Goal: Task Accomplishment & Management: Manage account settings

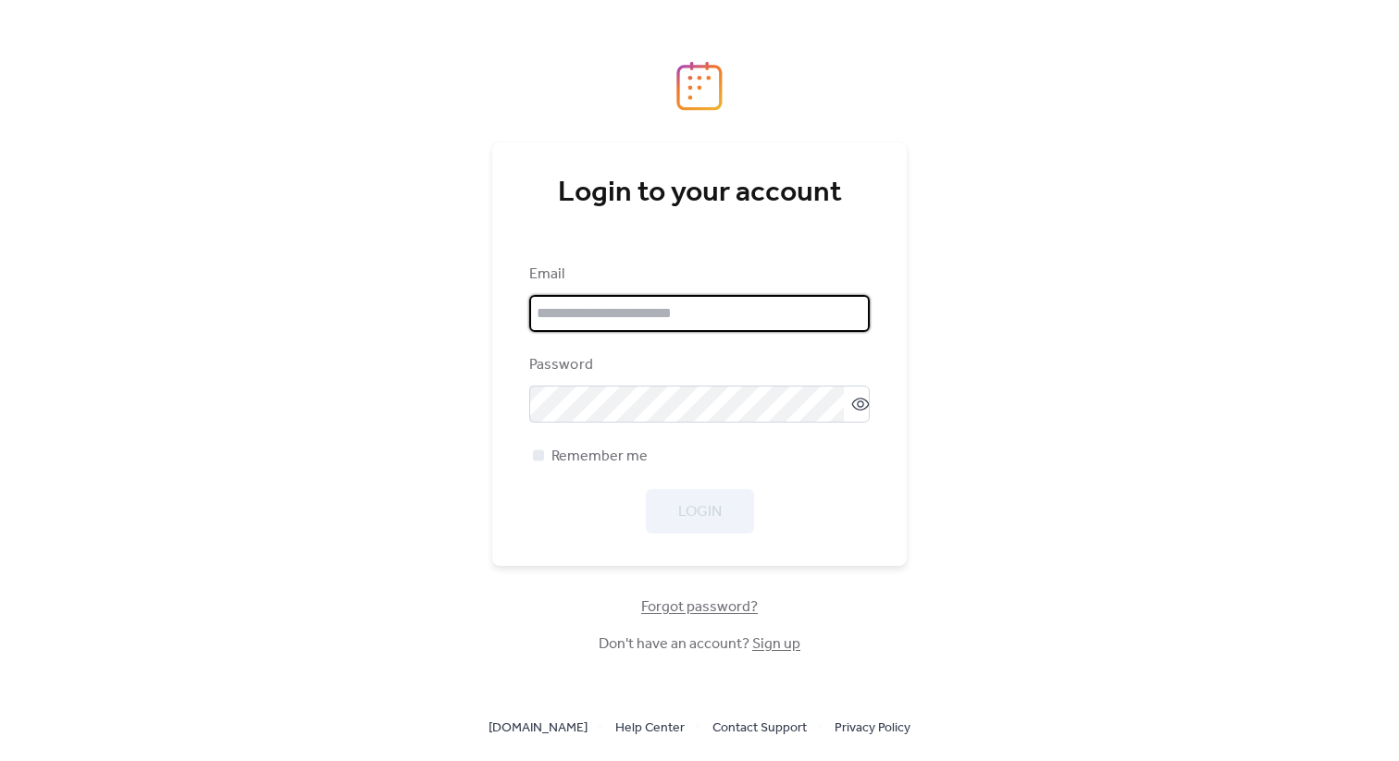
click at [638, 320] on input "email" at bounding box center [699, 313] width 340 height 37
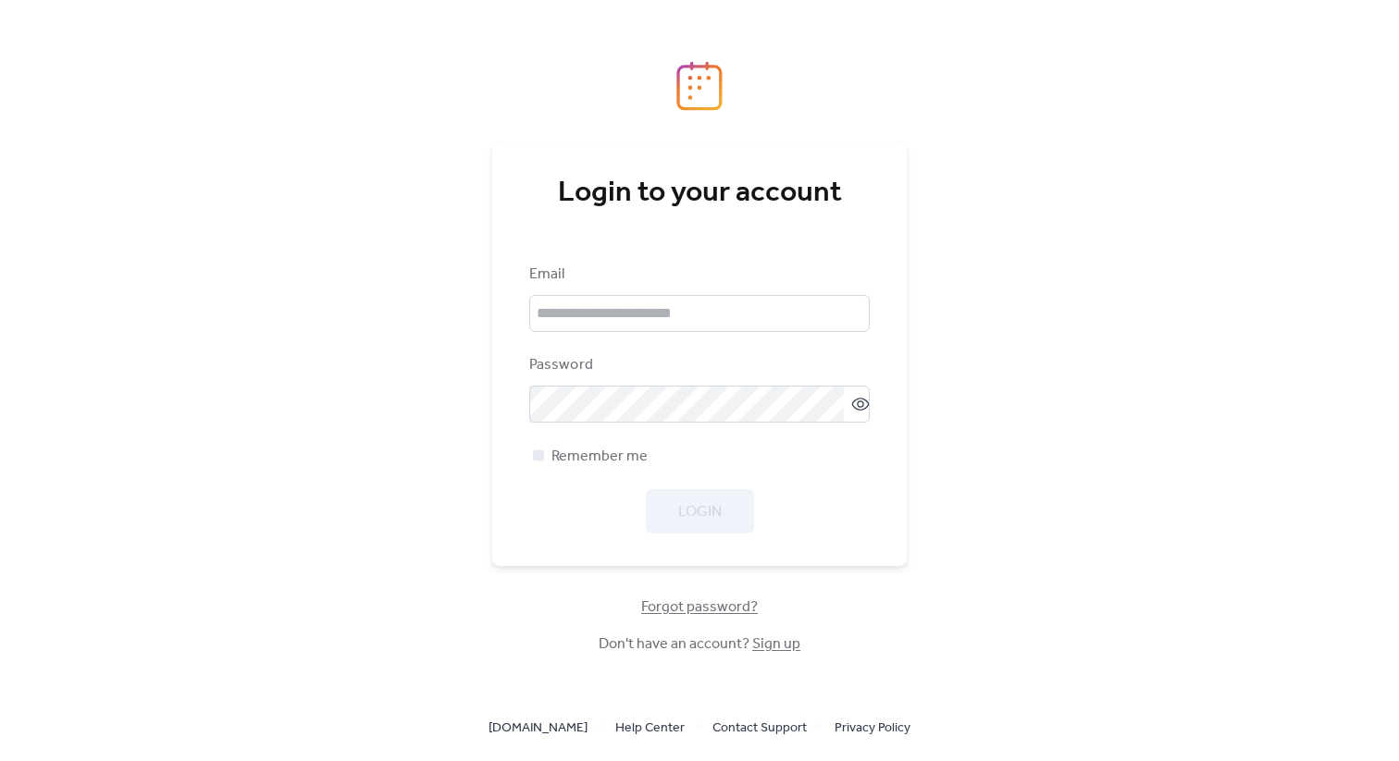
click at [1081, 304] on div "Login to your account Email Password Remember me Login Forgot password? Don't h…" at bounding box center [699, 380] width 1399 height 761
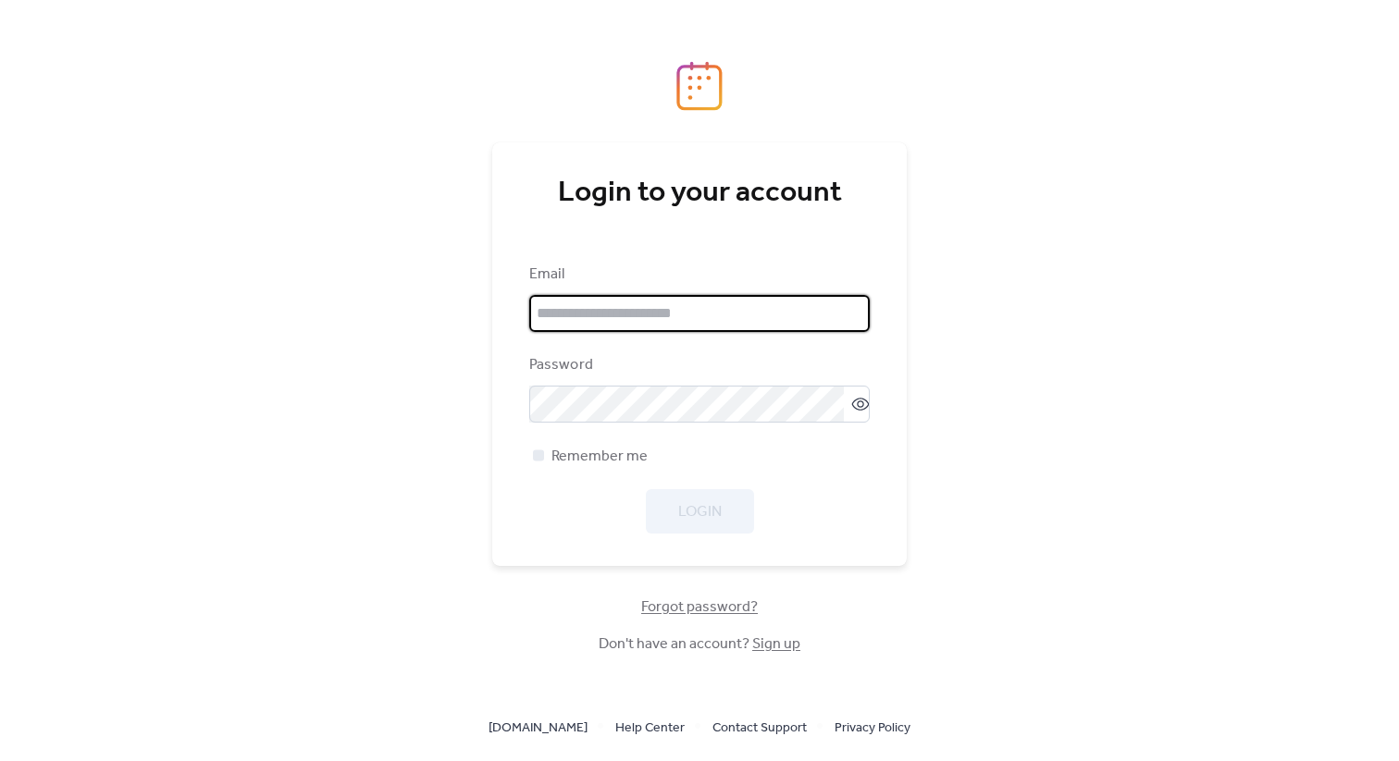
click at [657, 308] on input "email" at bounding box center [699, 313] width 340 height 37
click at [1202, 286] on div "Login to your account Email Password Remember me Login Forgot password? Don't h…" at bounding box center [699, 380] width 1399 height 761
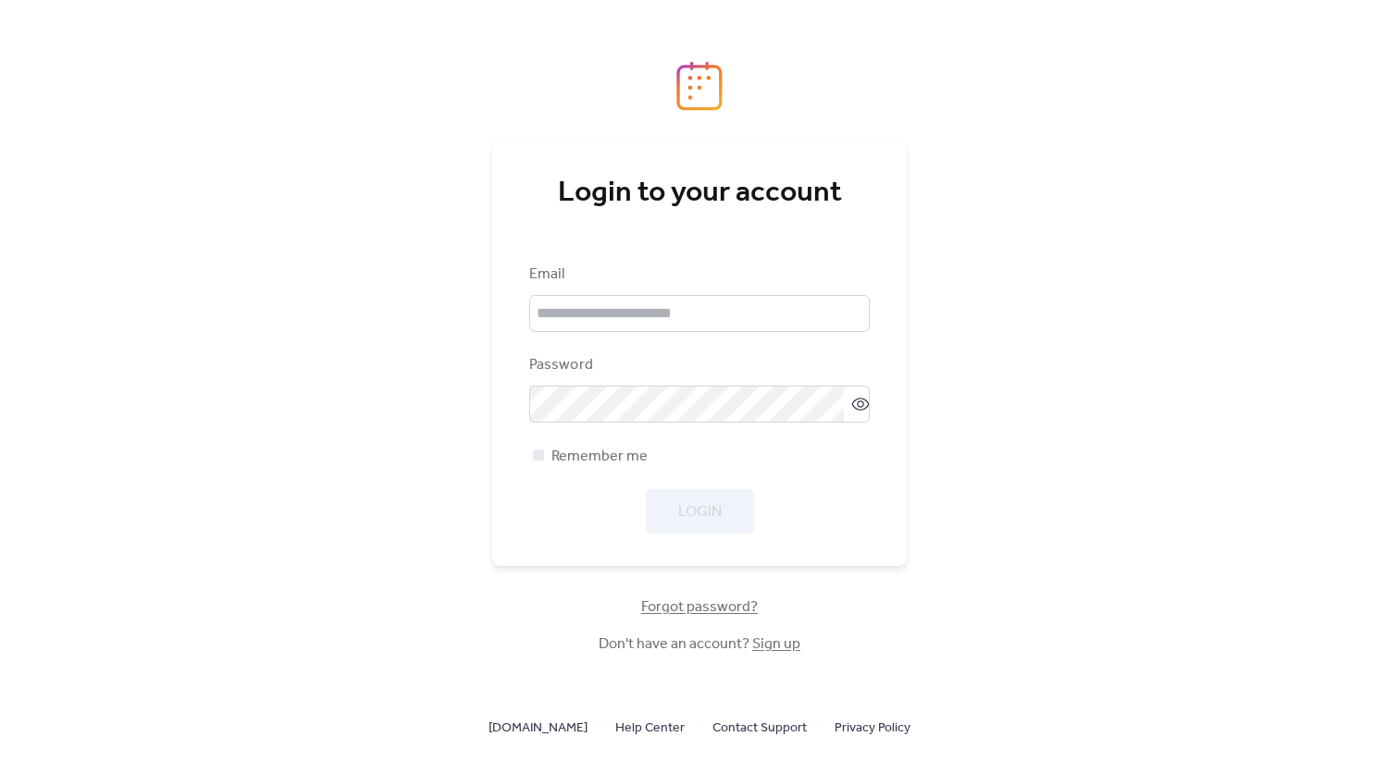
click at [722, 609] on span "Forgot password?" at bounding box center [699, 608] width 117 height 22
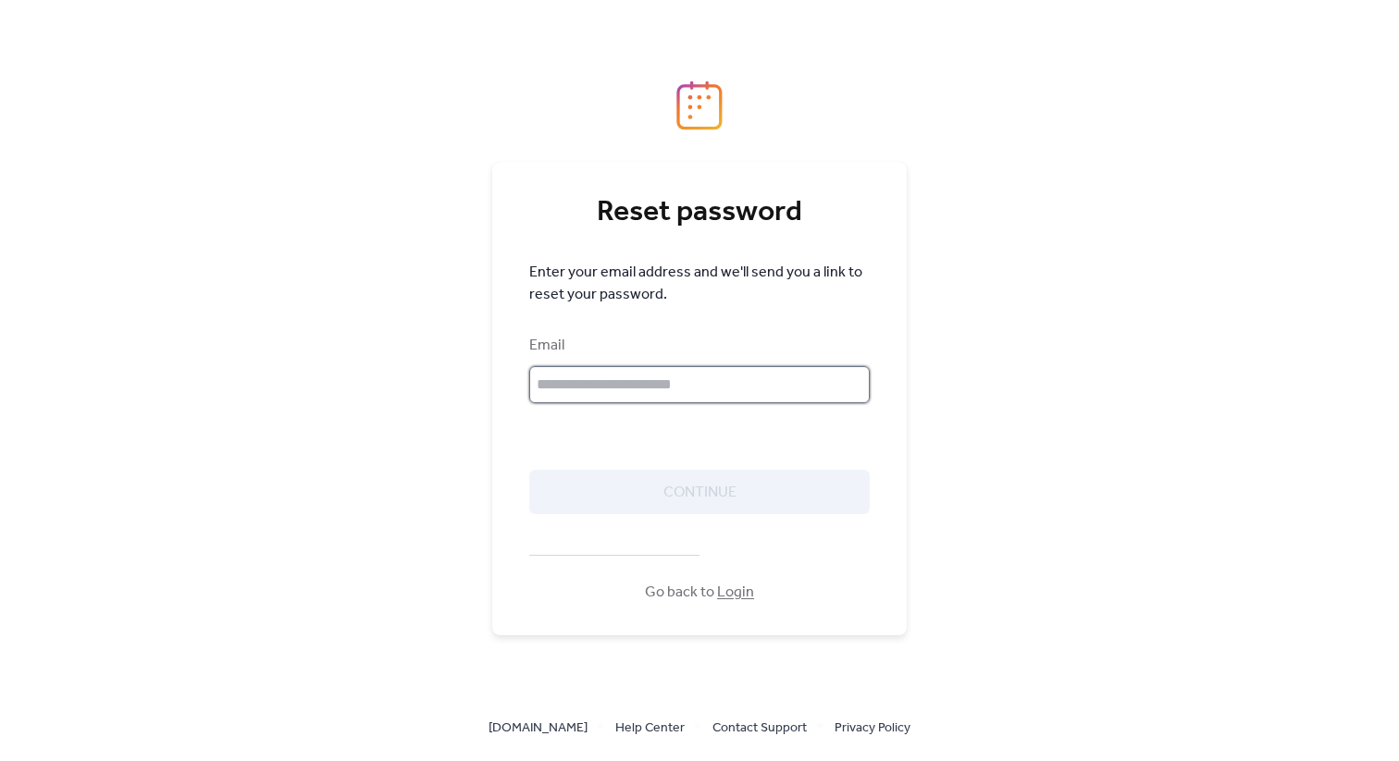
click at [618, 382] on input "text" at bounding box center [699, 384] width 340 height 37
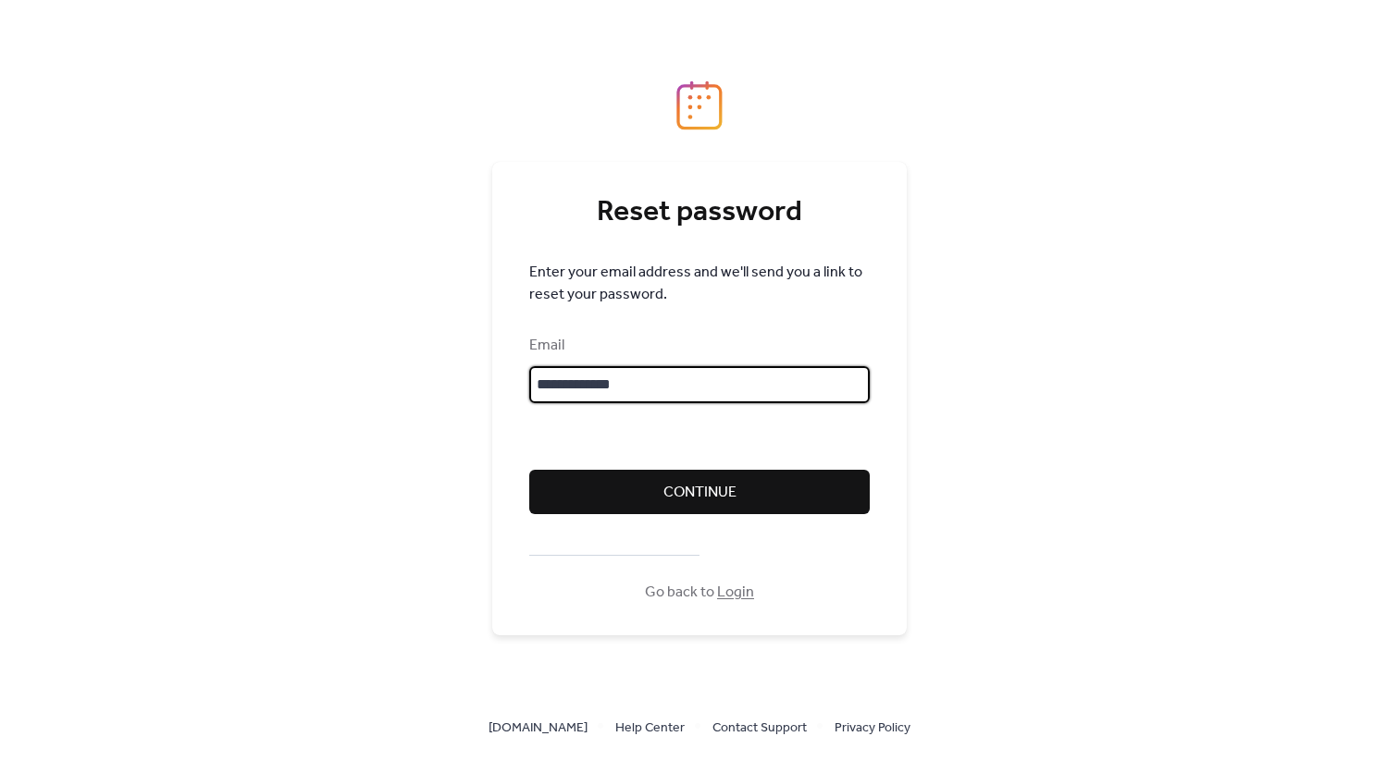
type input "**********"
click at [703, 488] on span "Continue" at bounding box center [699, 493] width 73 height 22
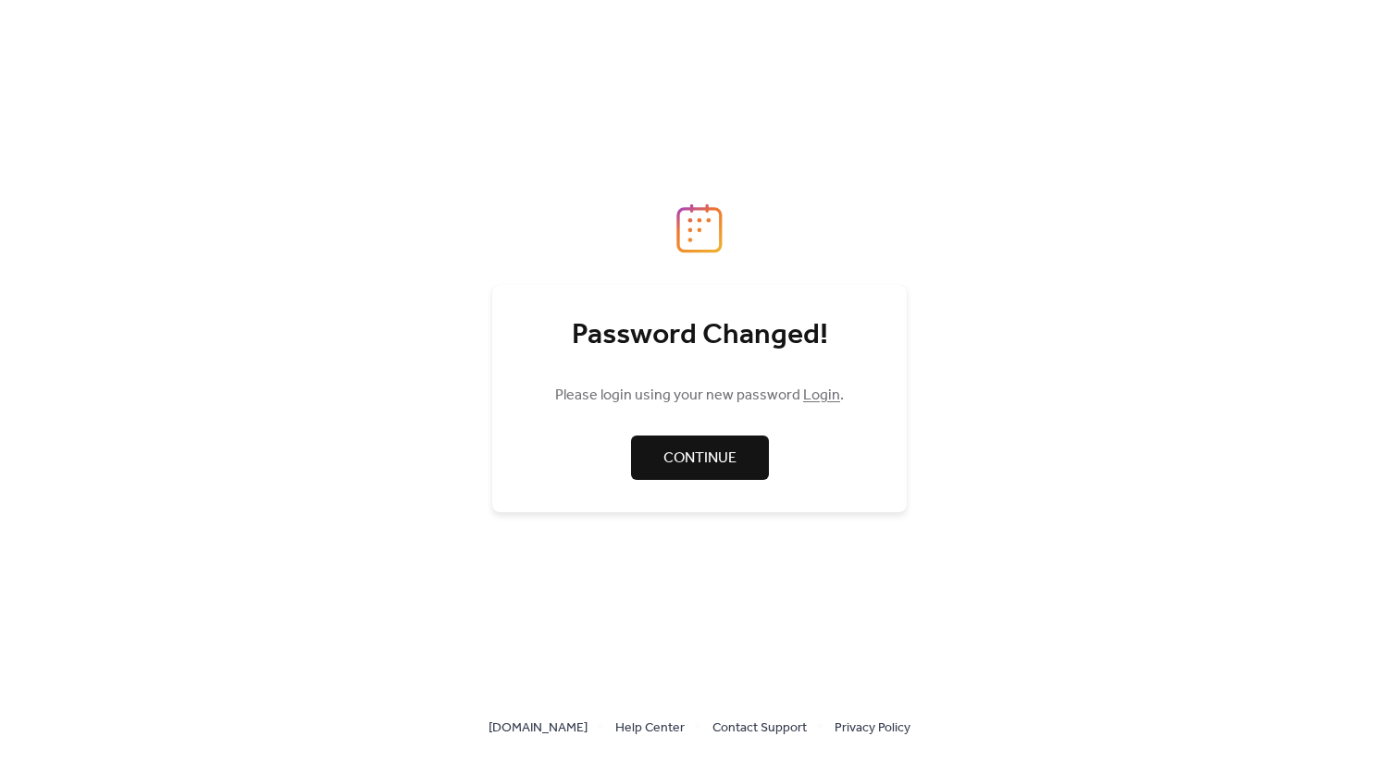
click at [695, 463] on span "Continue" at bounding box center [699, 459] width 73 height 22
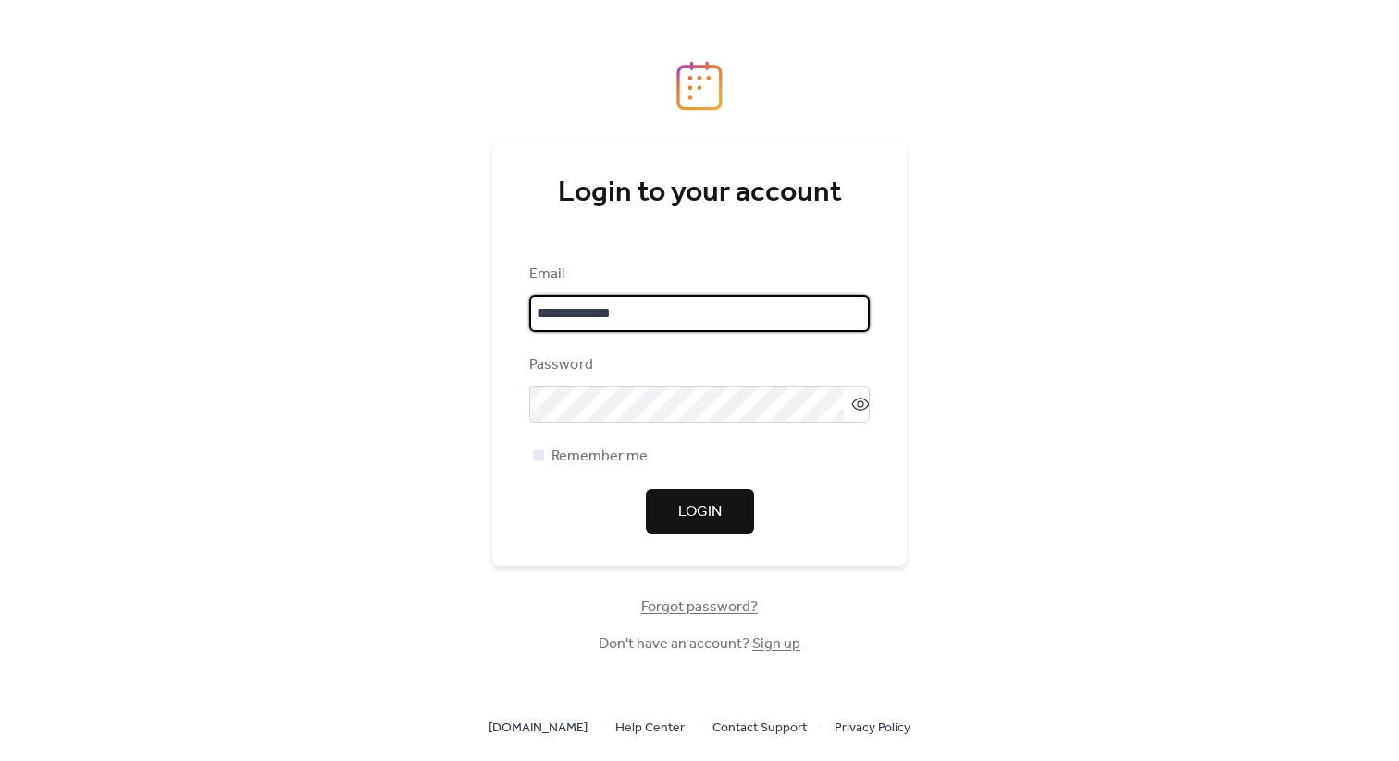
type input "**********"
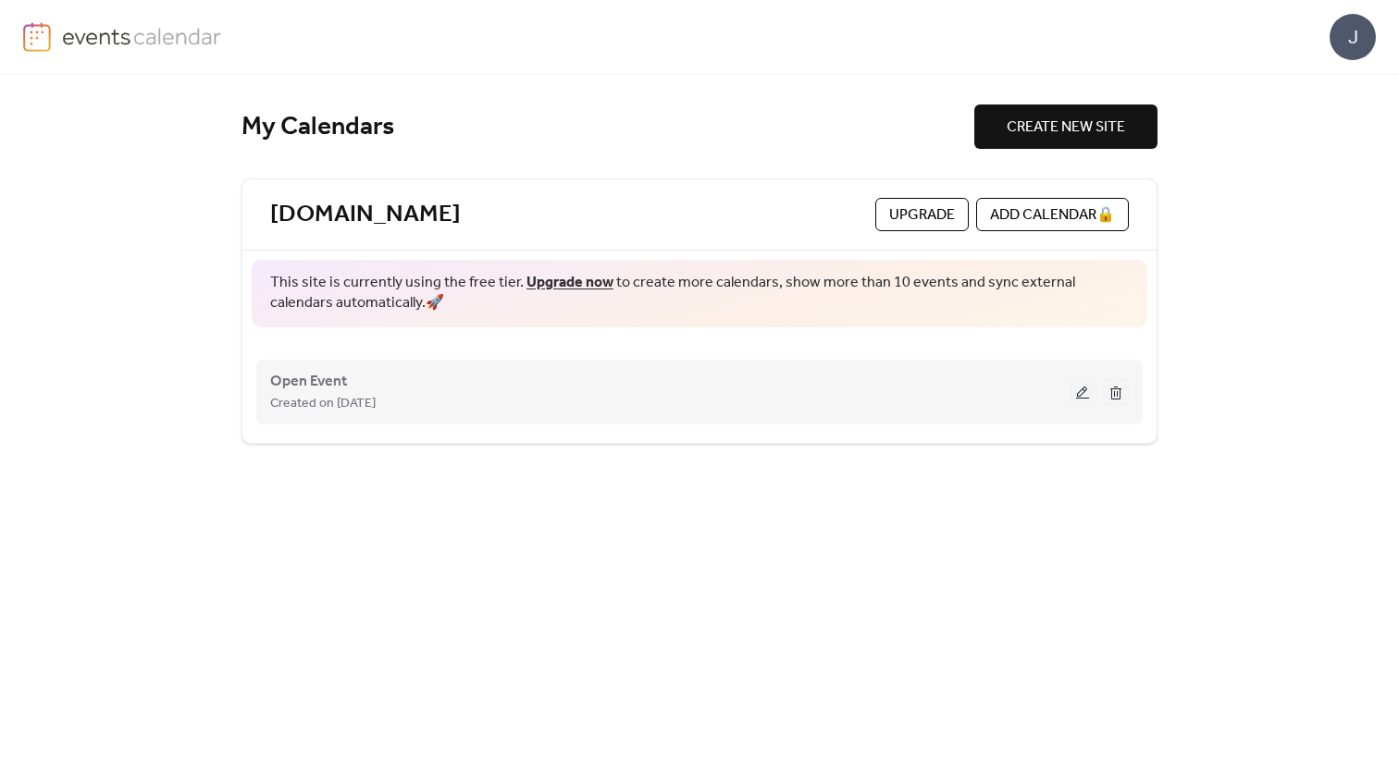
click at [1082, 393] on button at bounding box center [1082, 392] width 26 height 28
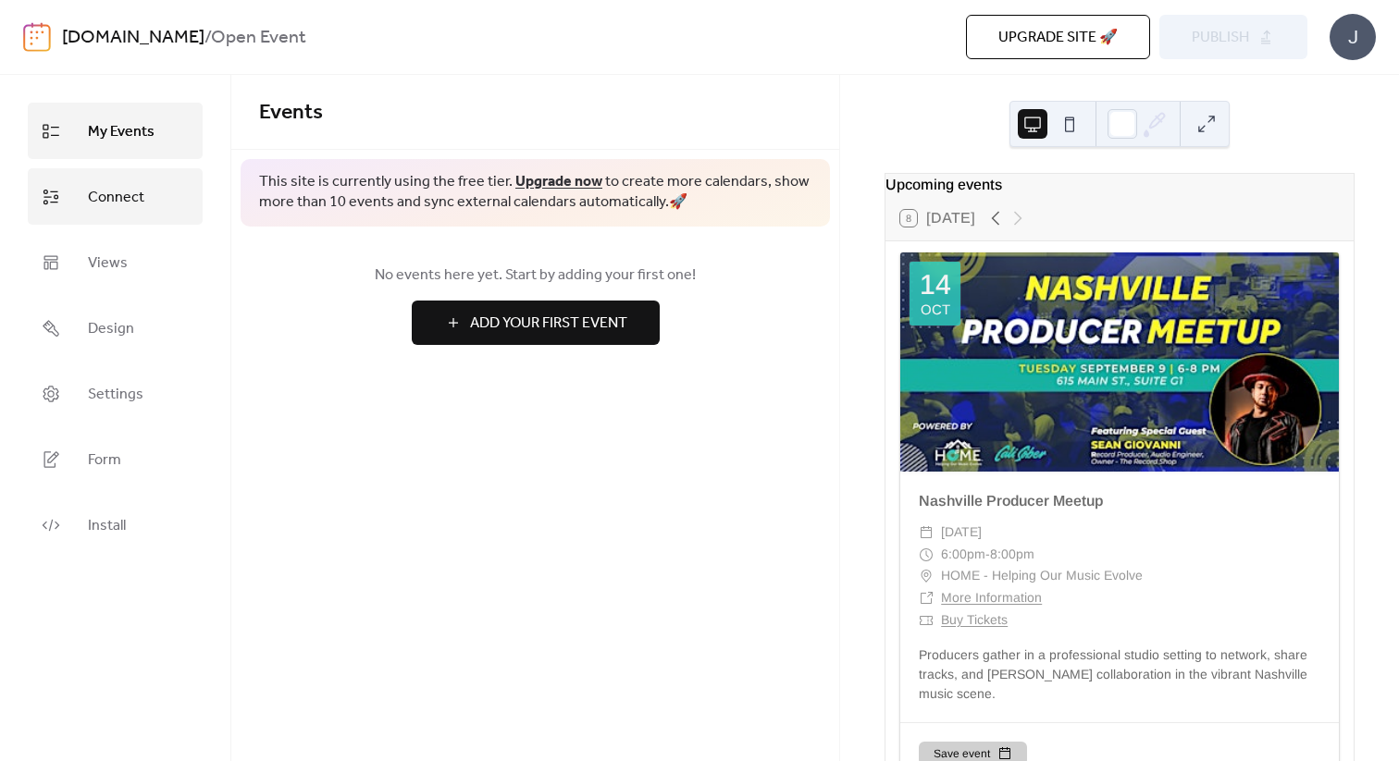
click at [130, 203] on span "Connect" at bounding box center [116, 197] width 56 height 29
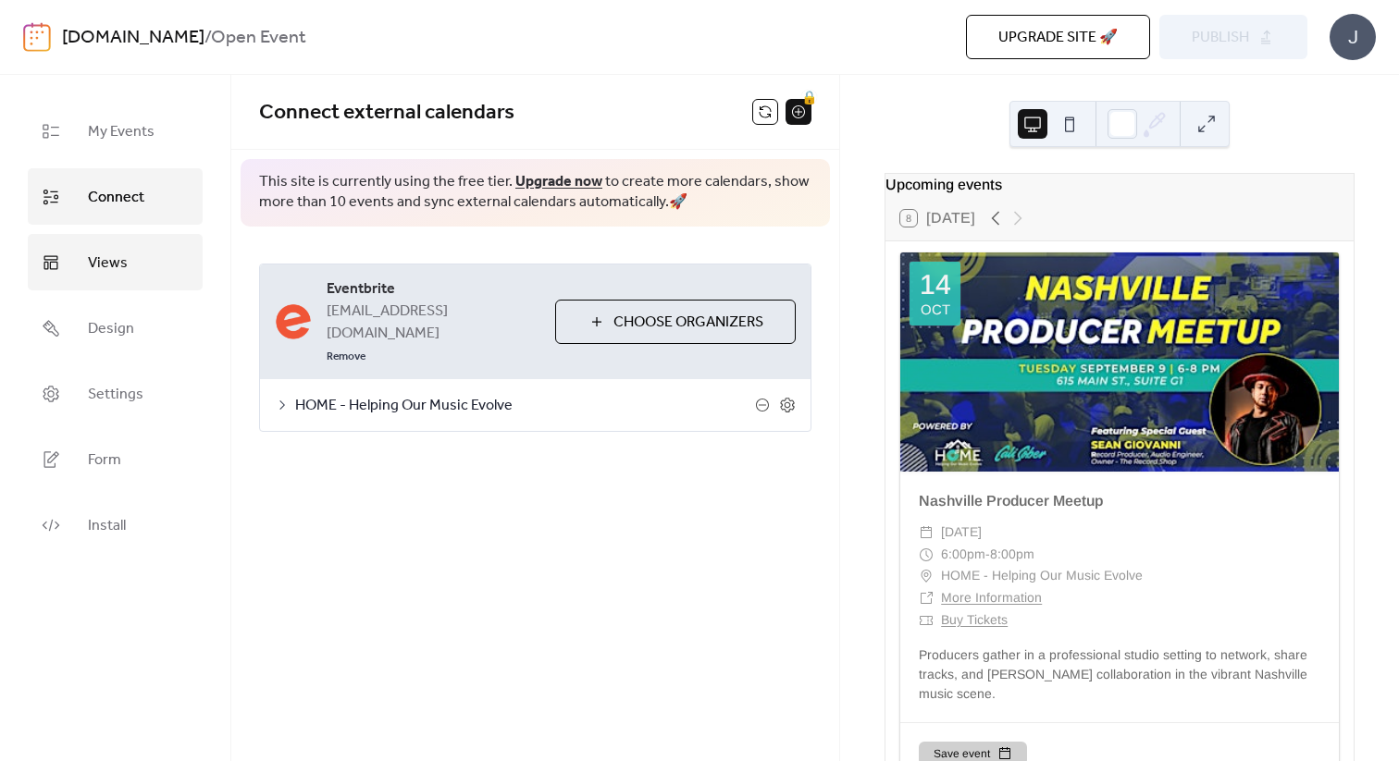
click at [113, 264] on span "Views" at bounding box center [108, 263] width 40 height 29
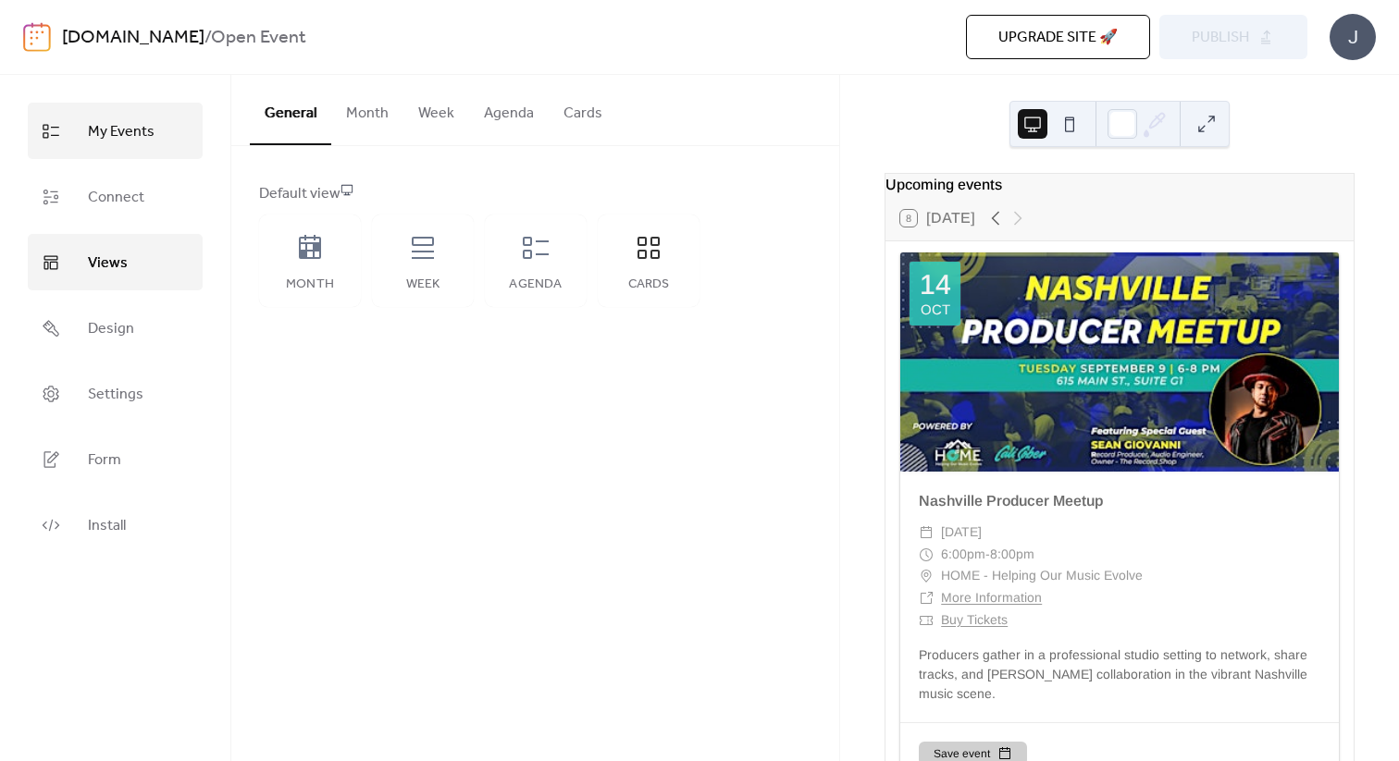
click at [116, 138] on span "My Events" at bounding box center [121, 131] width 67 height 29
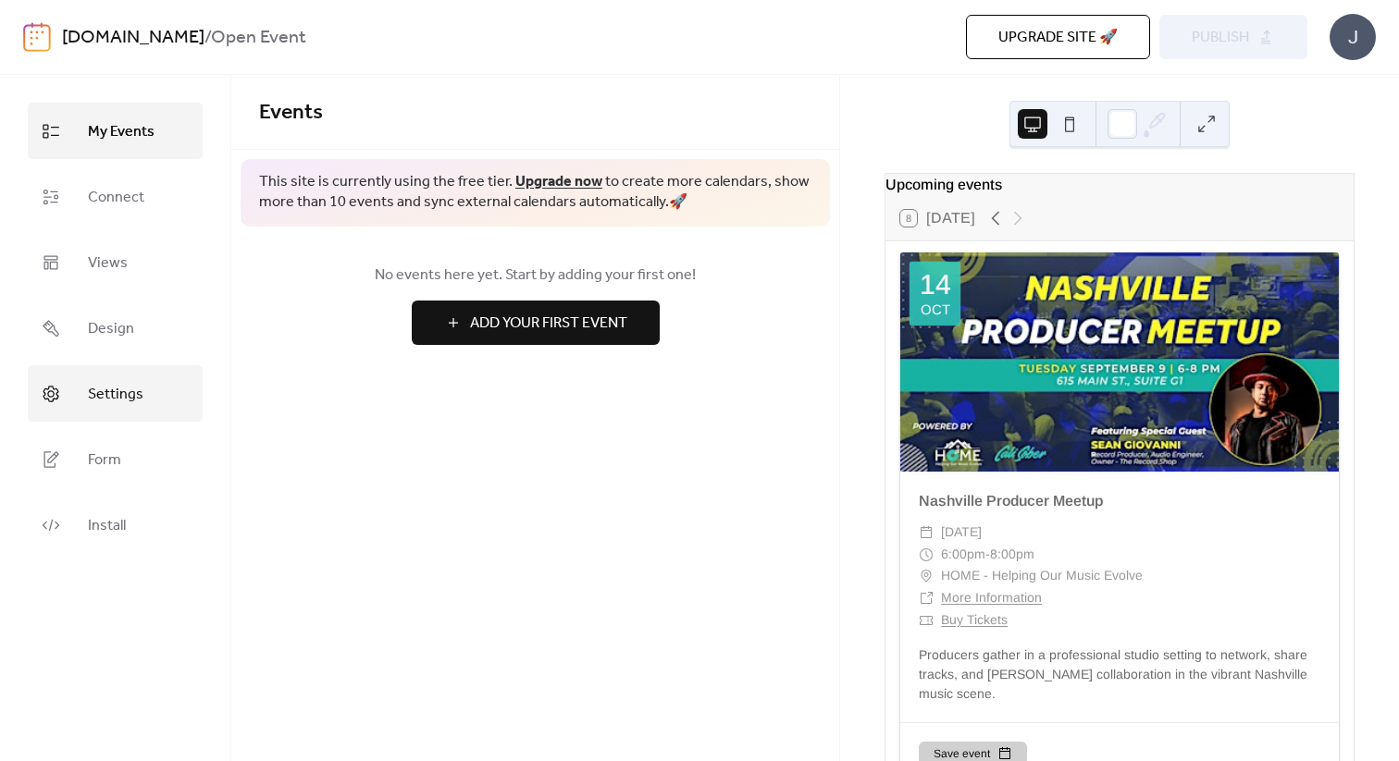
click at [97, 400] on span "Settings" at bounding box center [116, 394] width 56 height 29
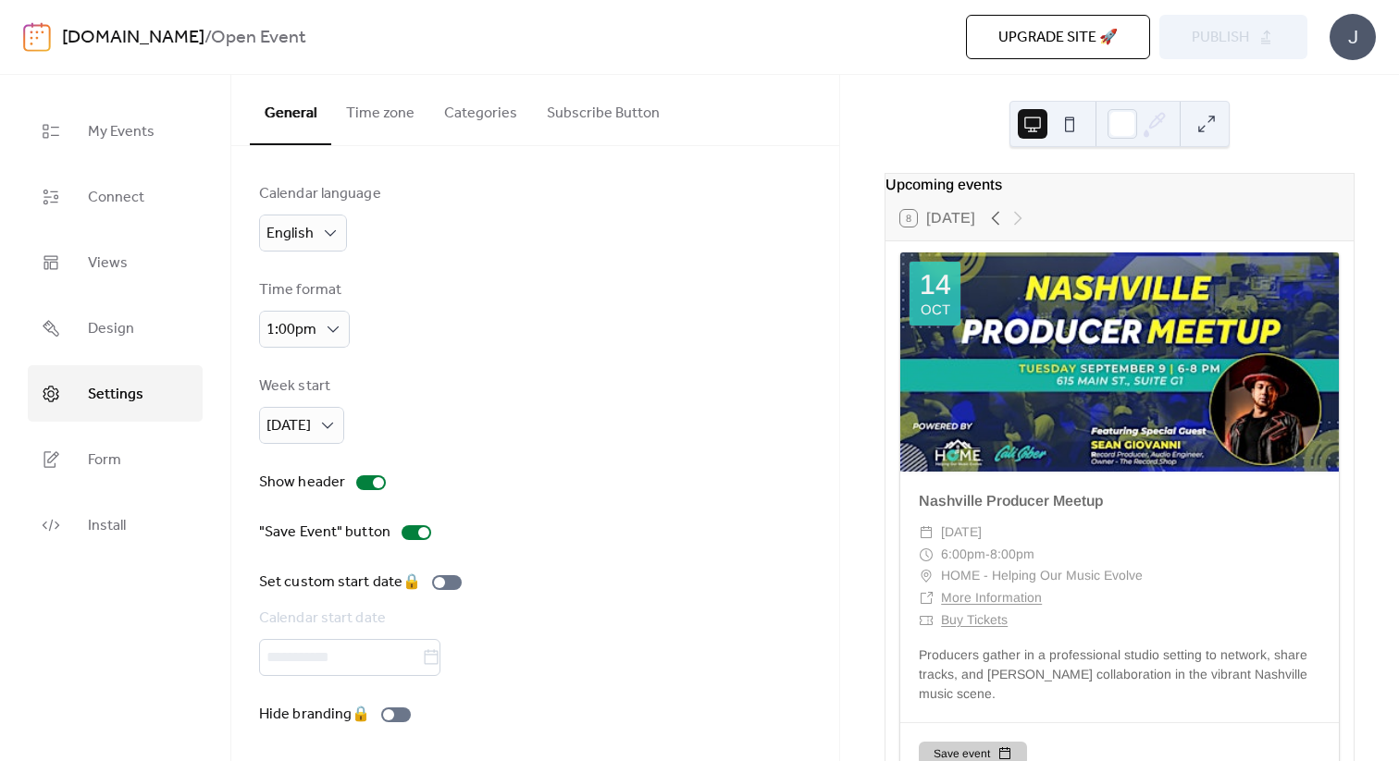
scroll to position [2, 0]
click at [396, 117] on button "Time zone" at bounding box center [380, 109] width 98 height 68
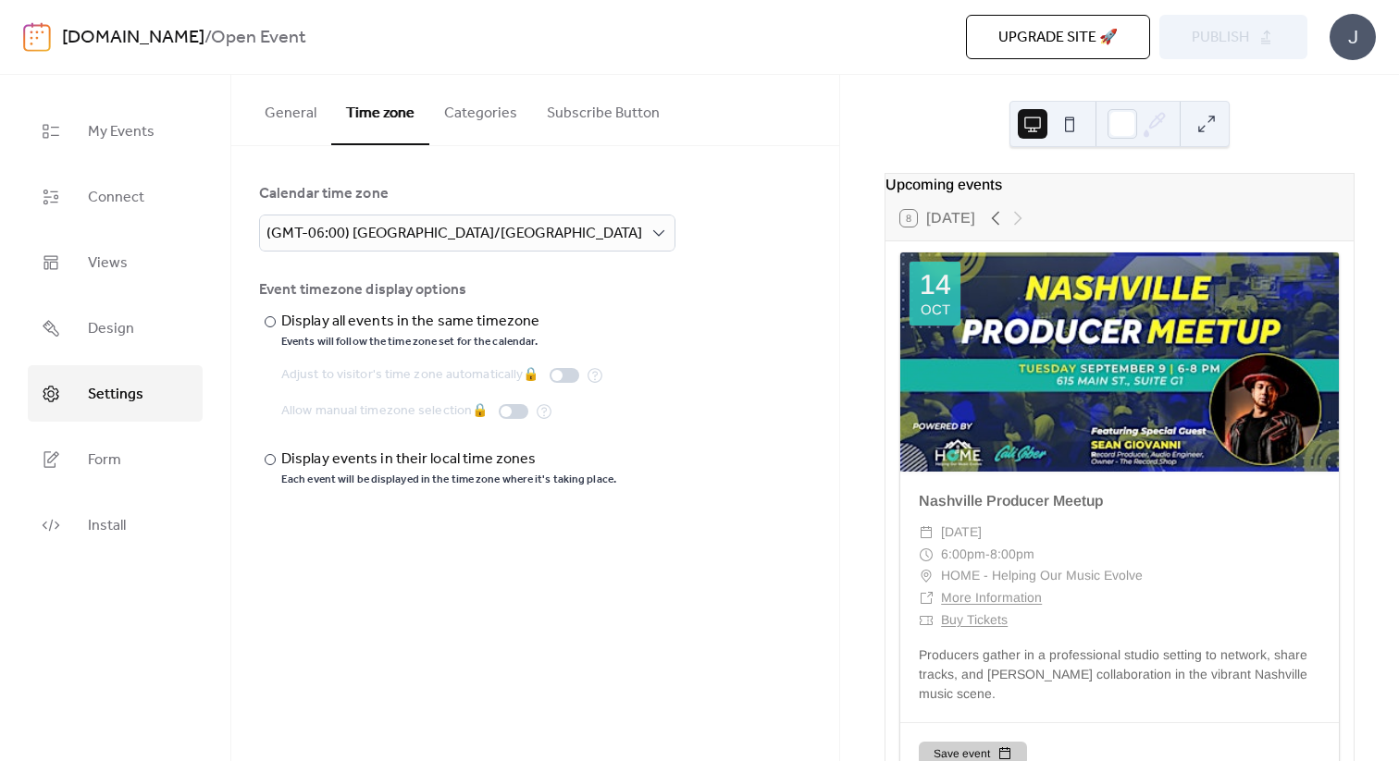
click at [475, 115] on button "Categories" at bounding box center [480, 109] width 103 height 68
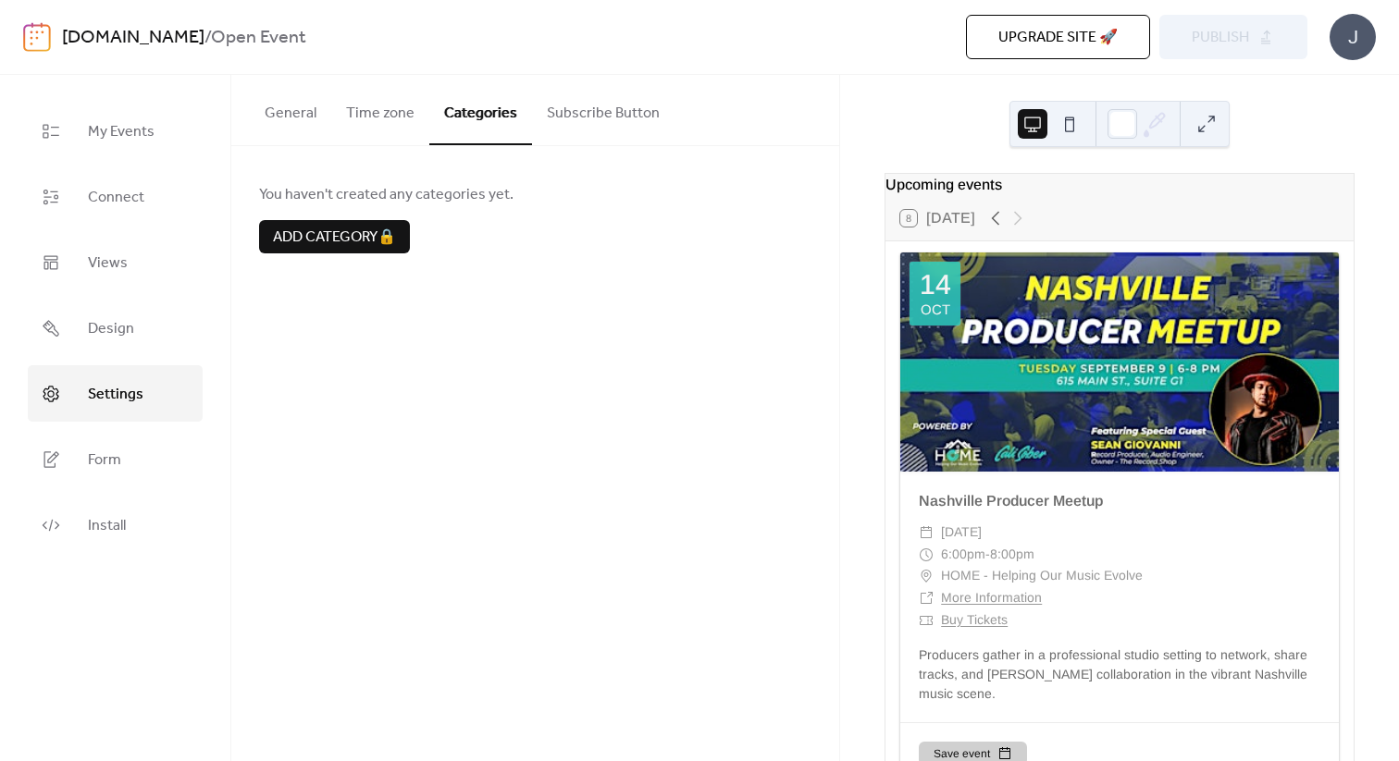
click at [569, 123] on button "Subscribe Button" at bounding box center [603, 109] width 142 height 68
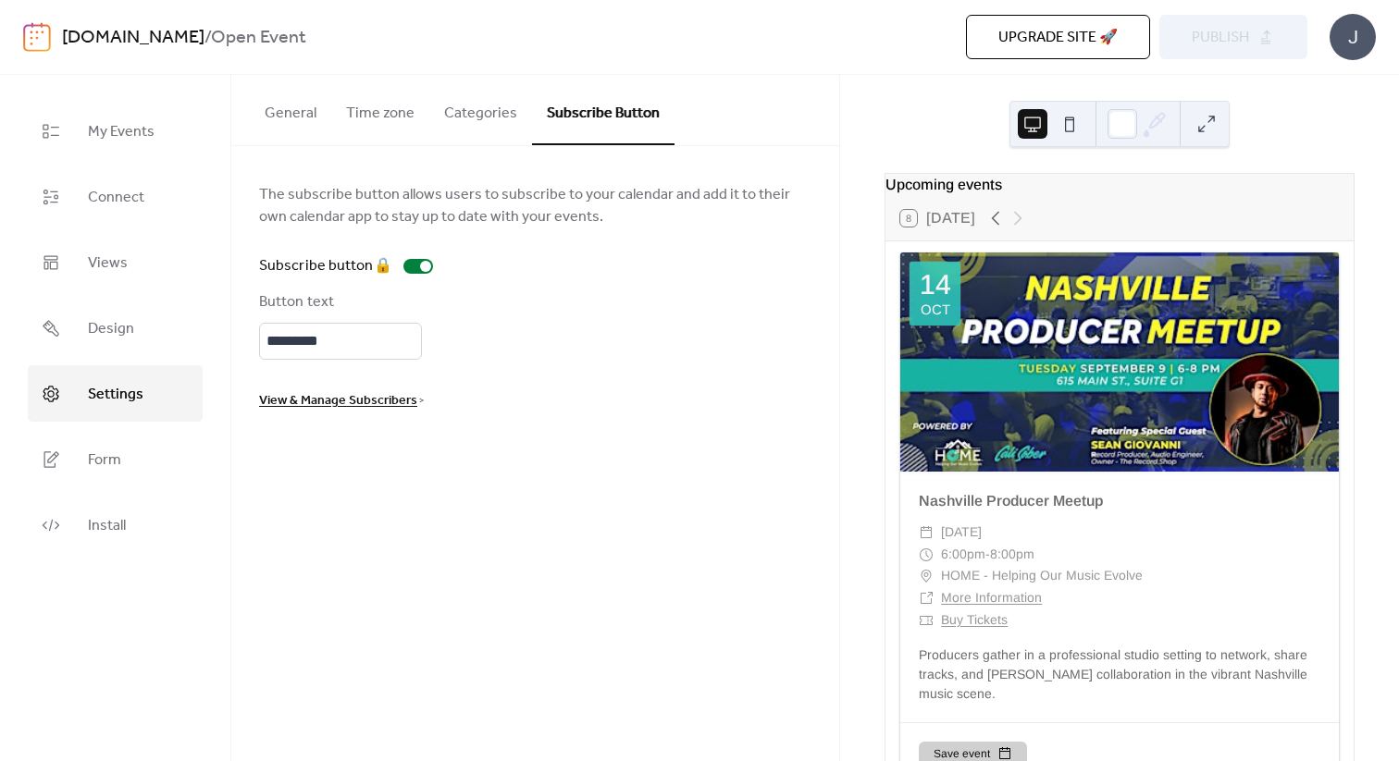
click at [276, 97] on button "General" at bounding box center [290, 109] width 81 height 68
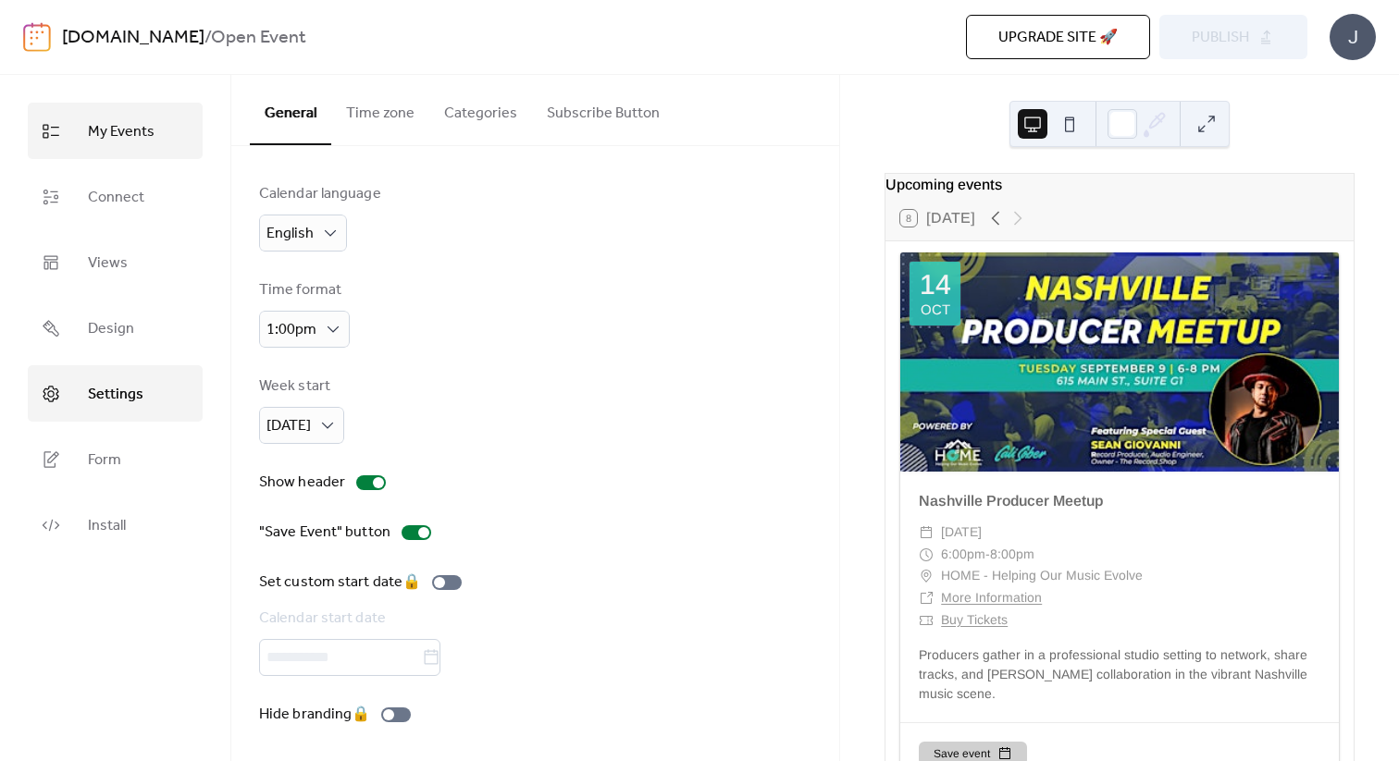
click at [122, 127] on span "My Events" at bounding box center [121, 131] width 67 height 29
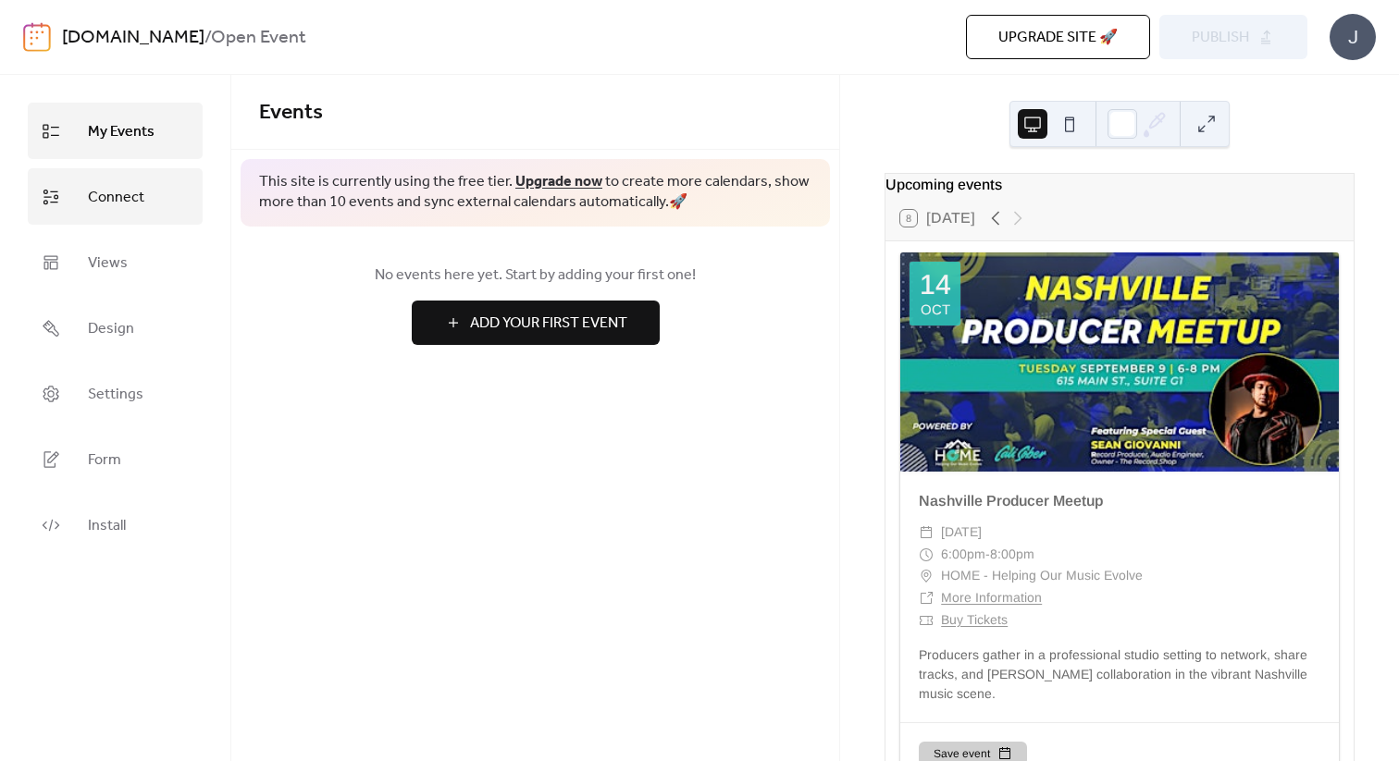
click at [129, 193] on span "Connect" at bounding box center [116, 197] width 56 height 29
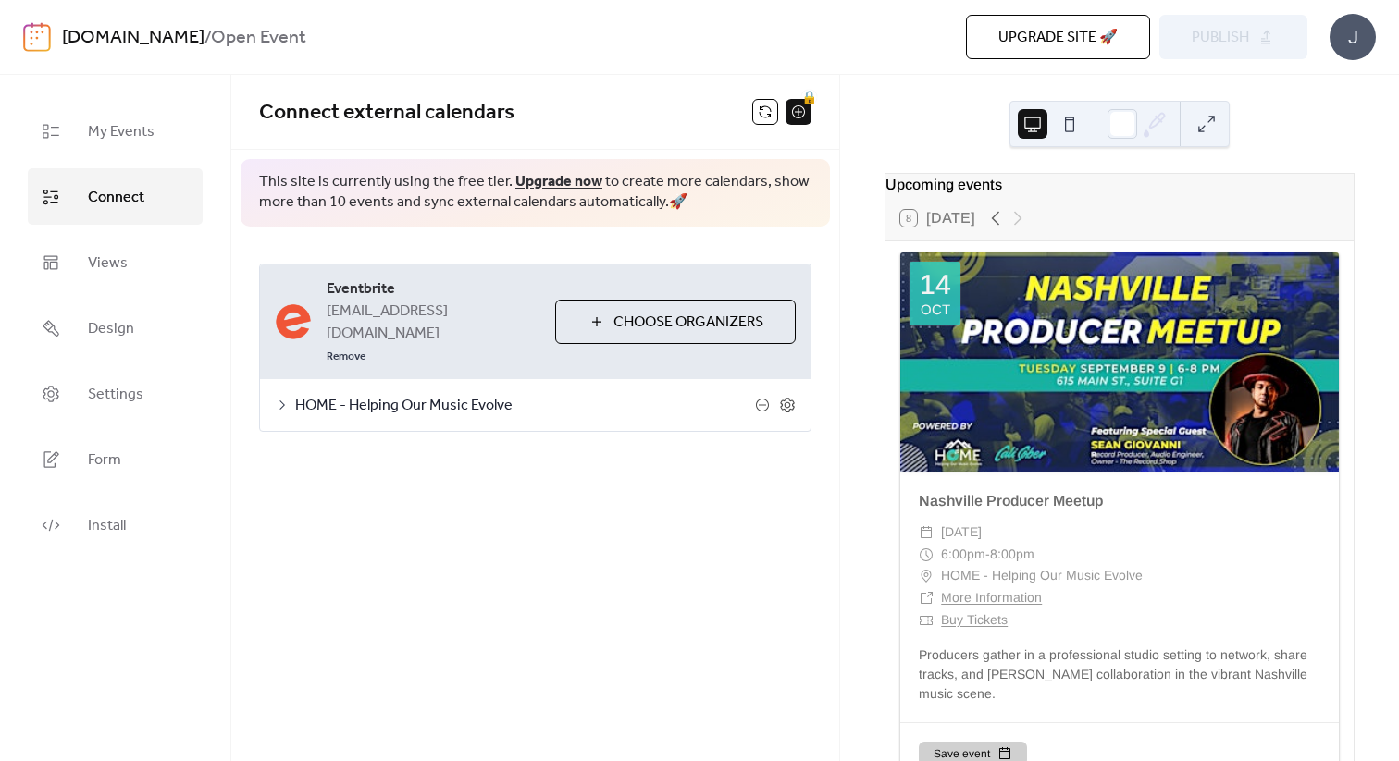
click at [281, 401] on icon at bounding box center [282, 405] width 6 height 9
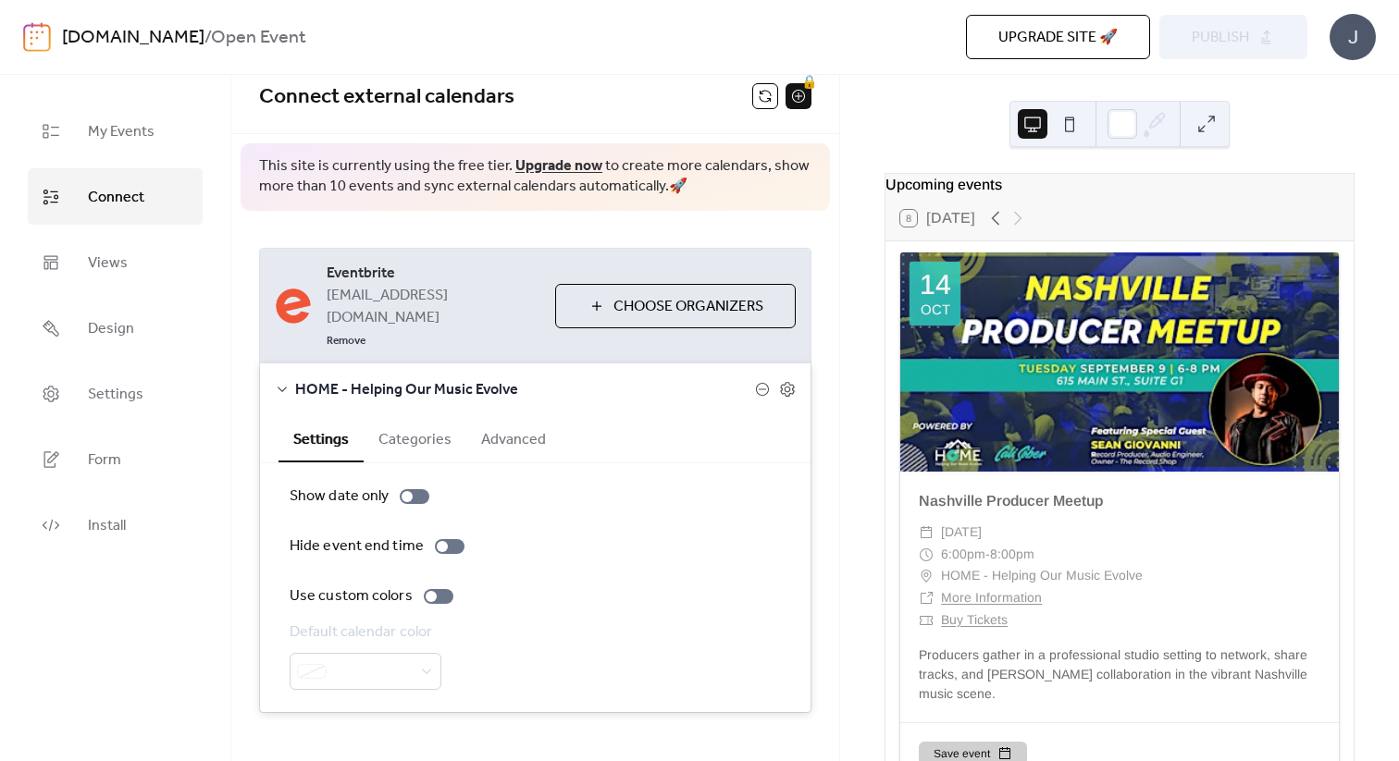
scroll to position [19, 0]
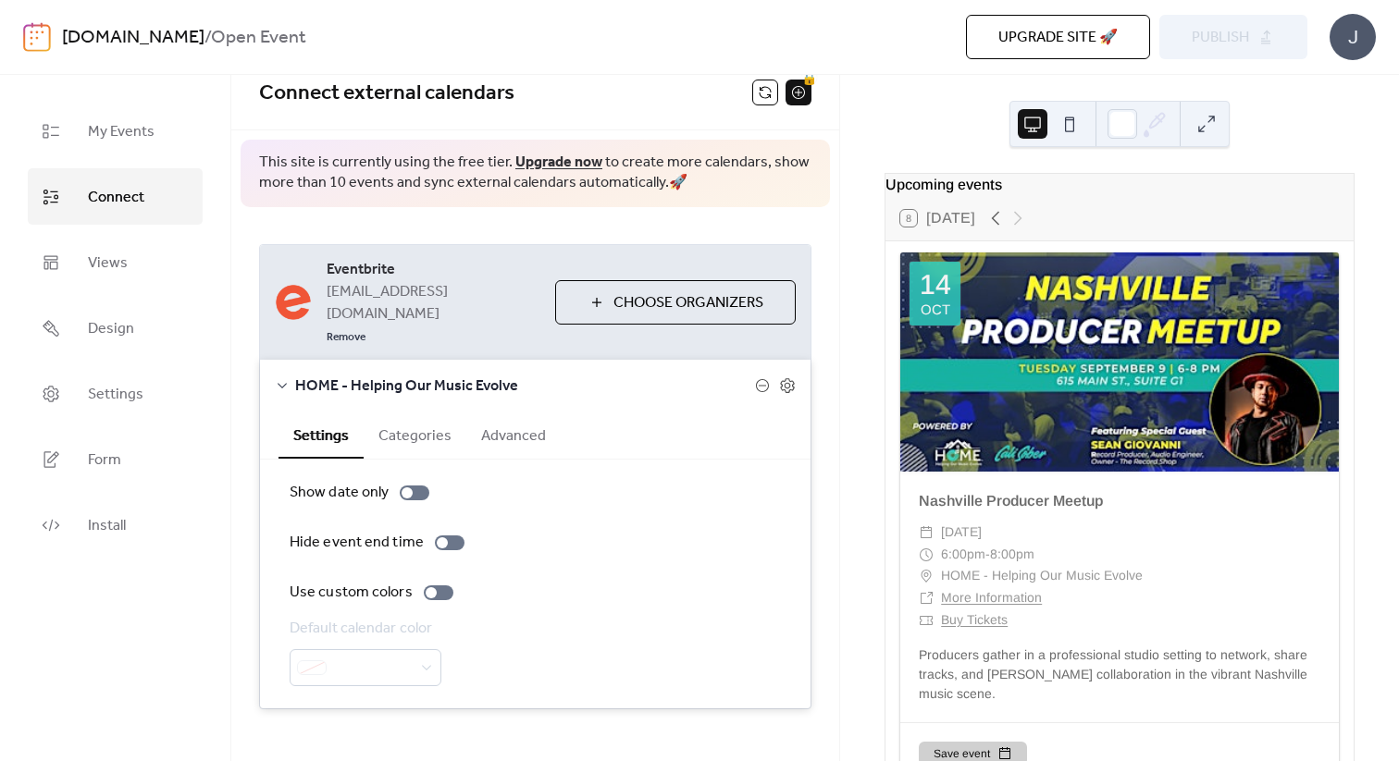
click at [414, 413] on button "Categories" at bounding box center [415, 434] width 103 height 45
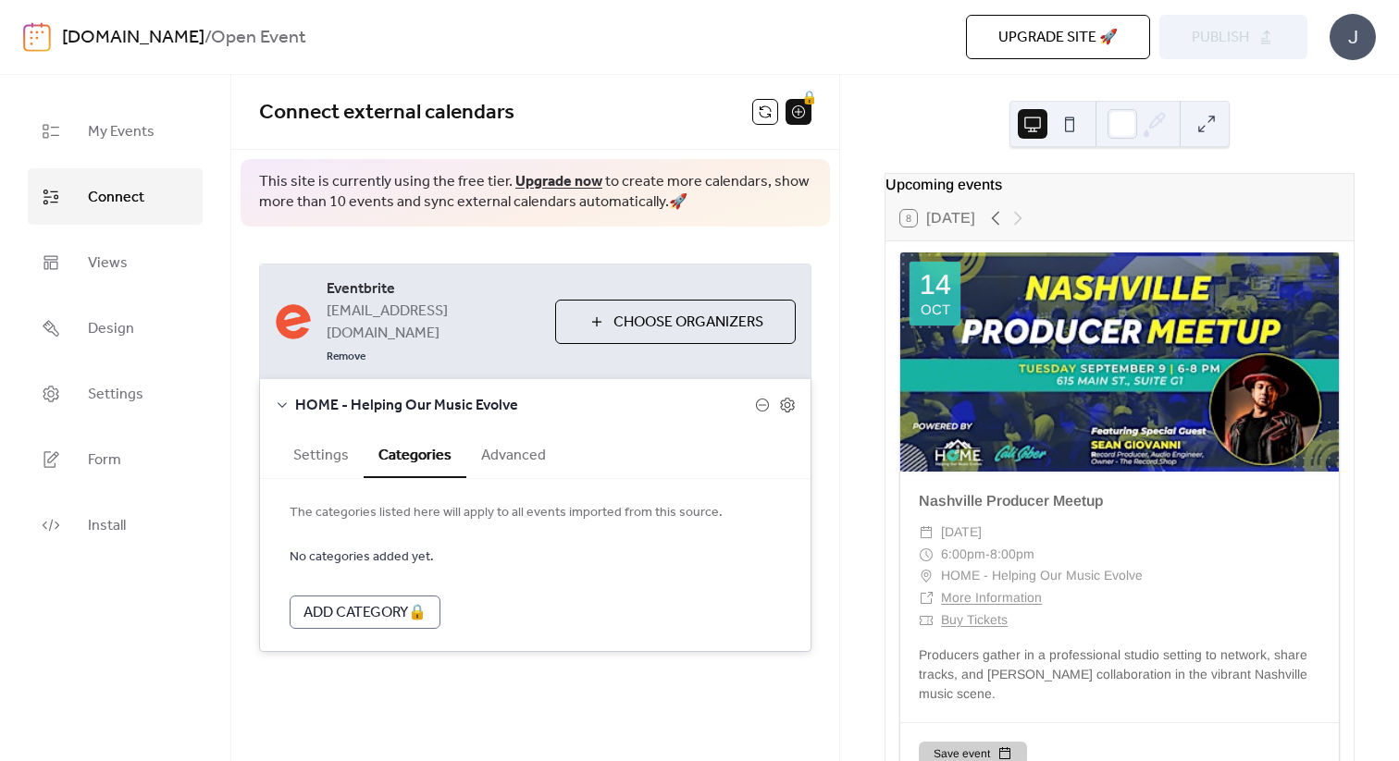
click at [508, 442] on button "Advanced" at bounding box center [513, 453] width 94 height 45
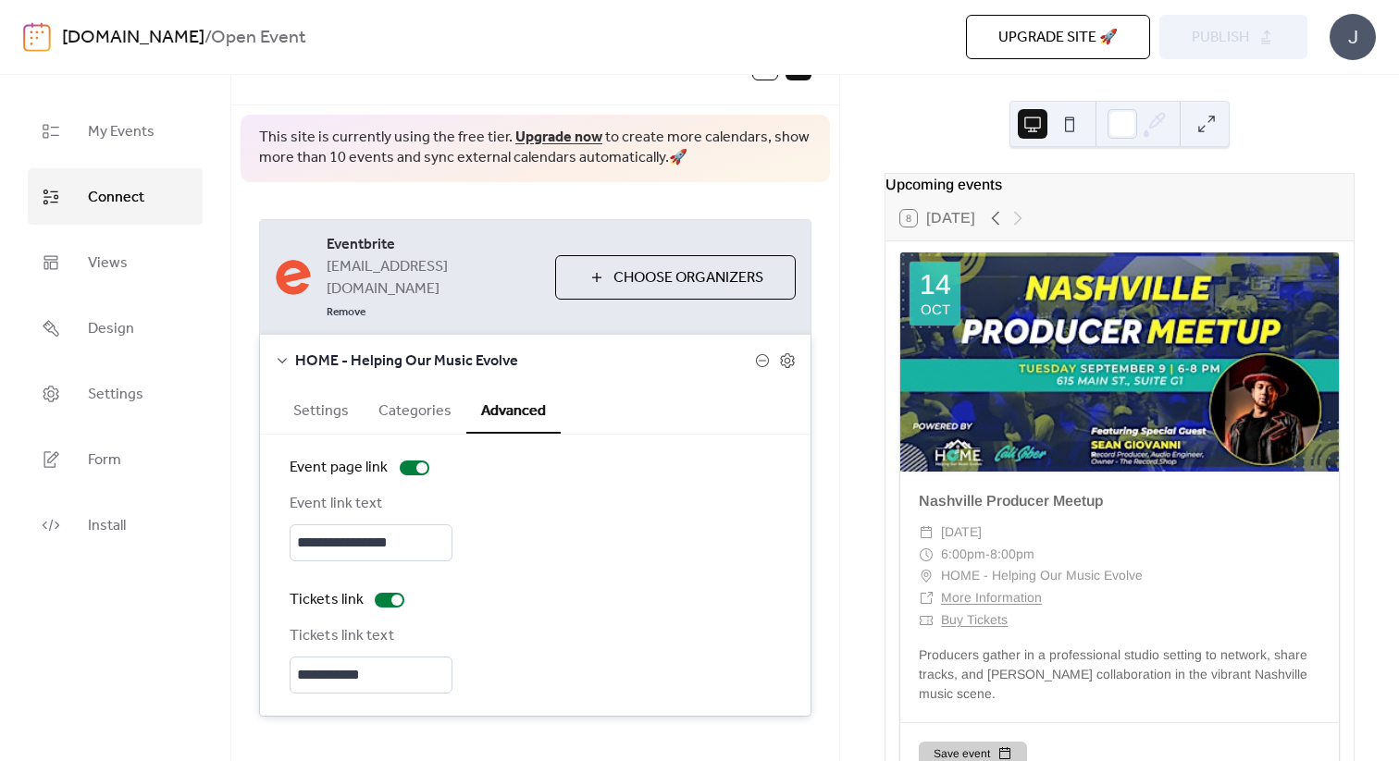
scroll to position [52, 0]
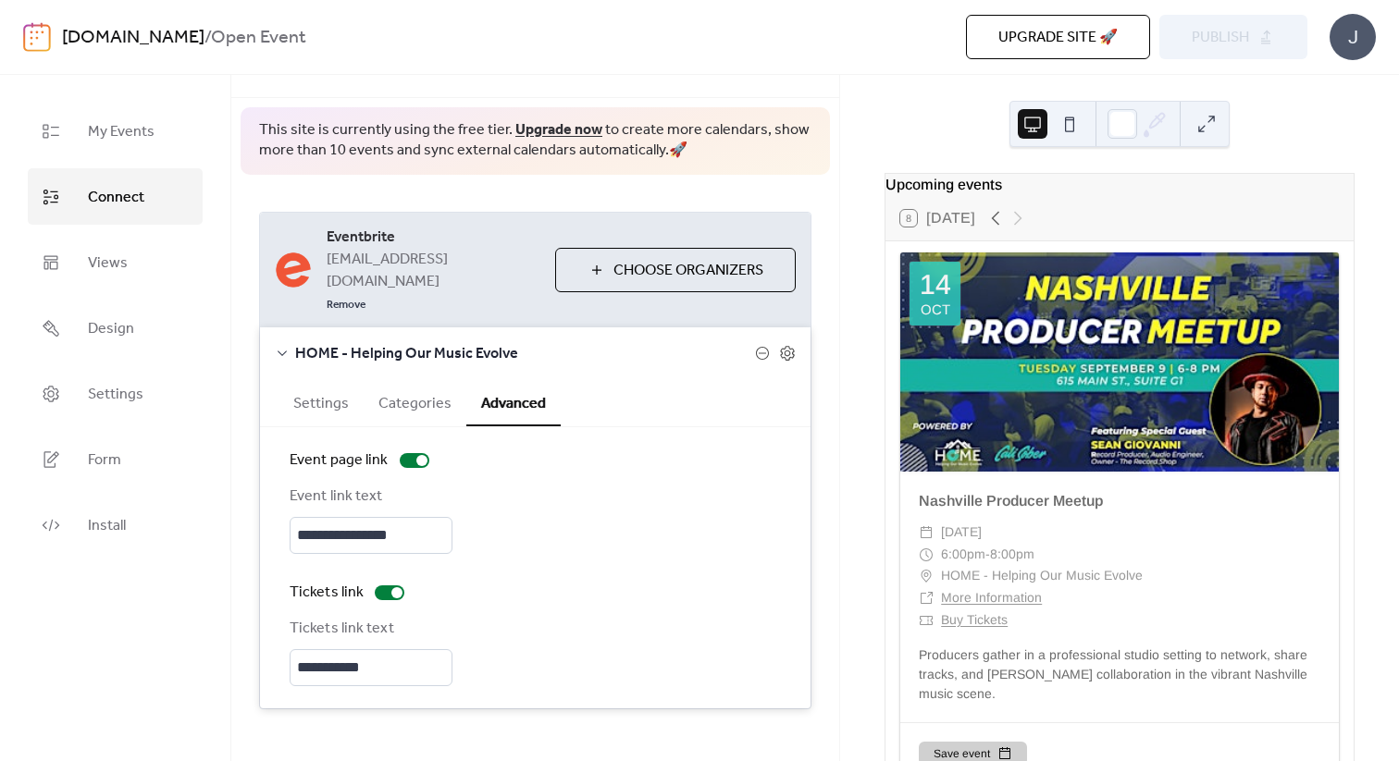
click at [334, 379] on button "Settings" at bounding box center [320, 401] width 85 height 45
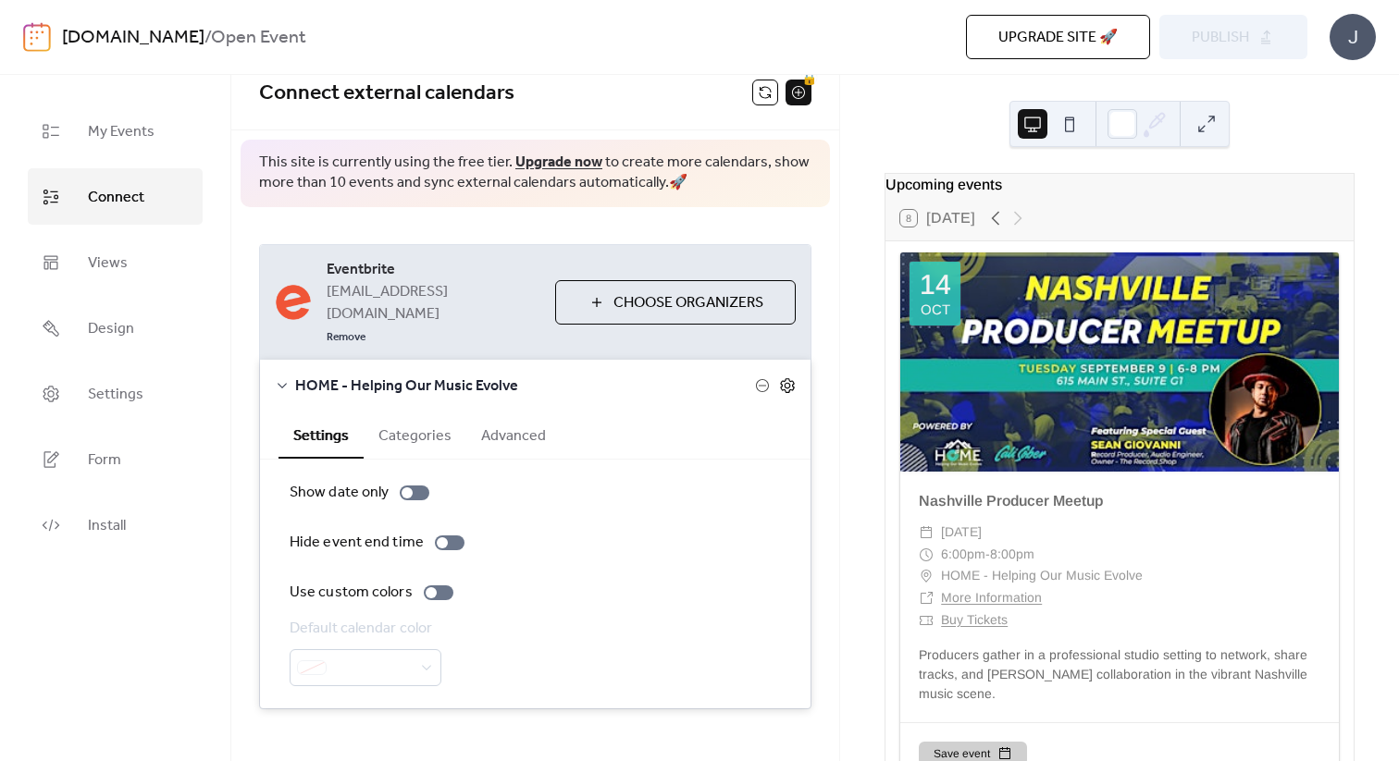
click at [786, 377] on icon at bounding box center [787, 385] width 17 height 17
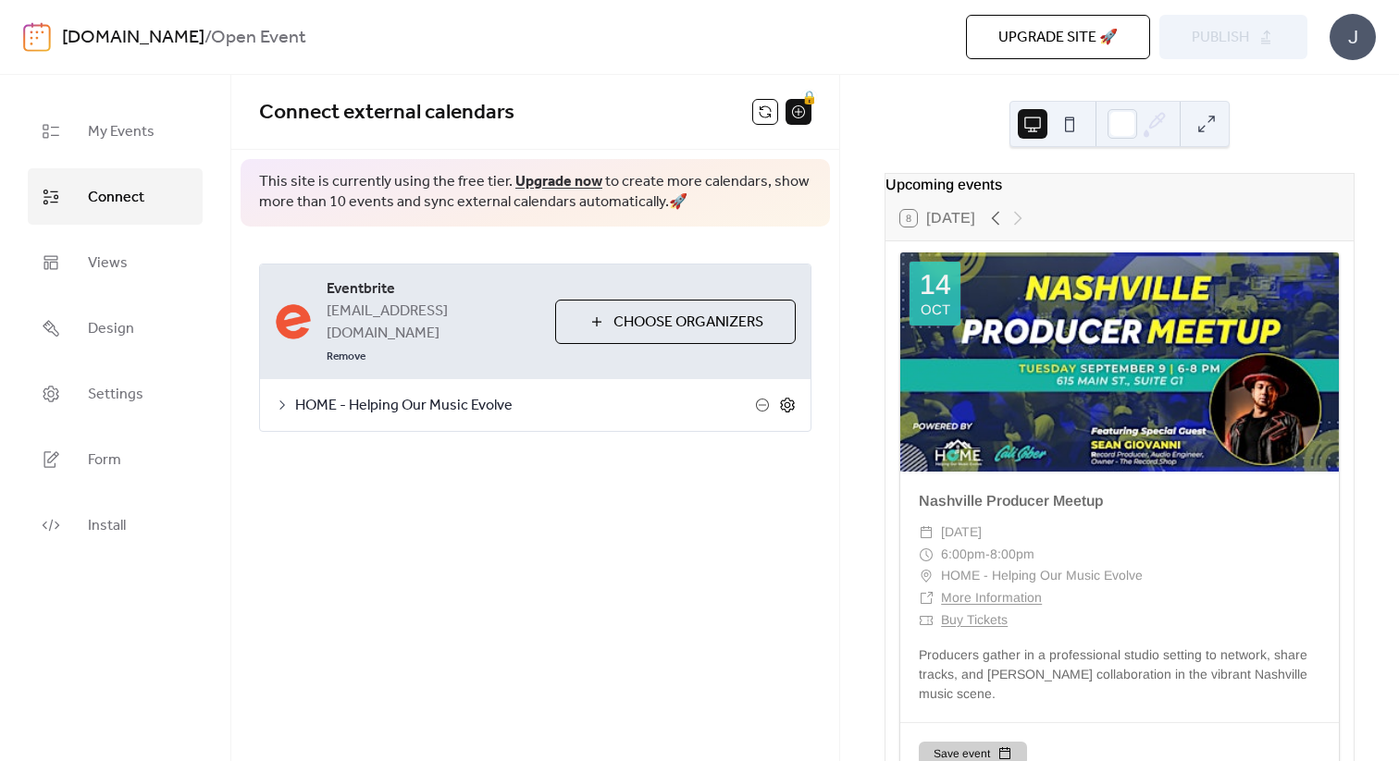
click at [784, 397] on icon at bounding box center [787, 405] width 17 height 17
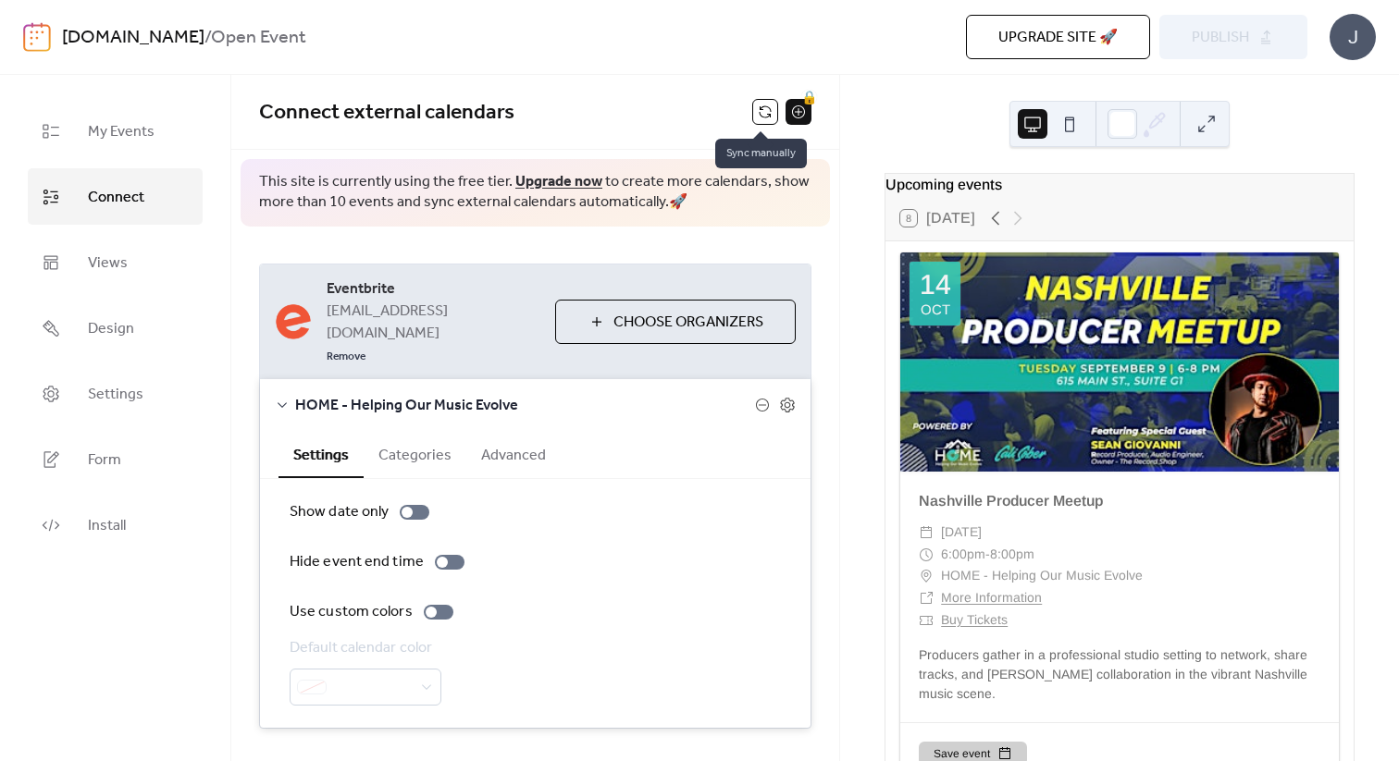
click at [753, 113] on button at bounding box center [765, 112] width 26 height 26
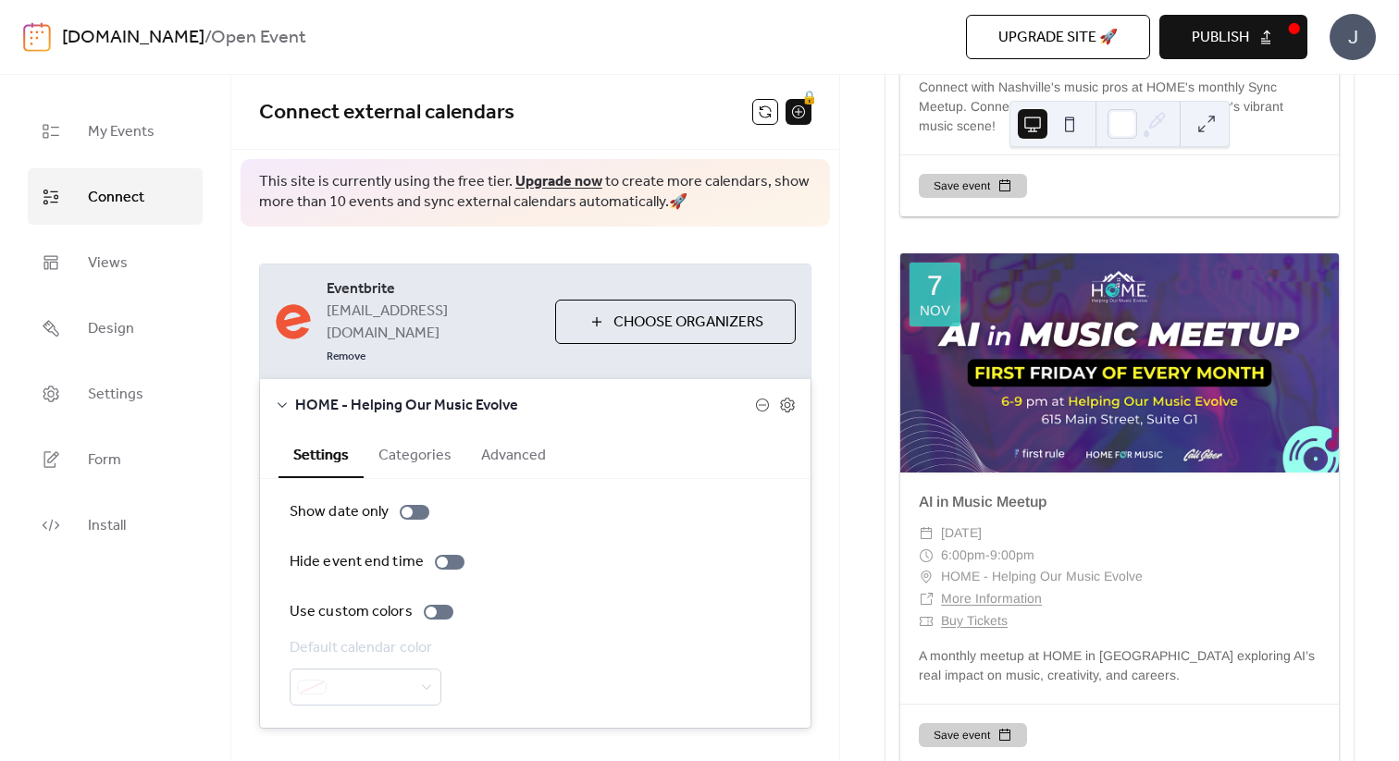
scroll to position [3917, 0]
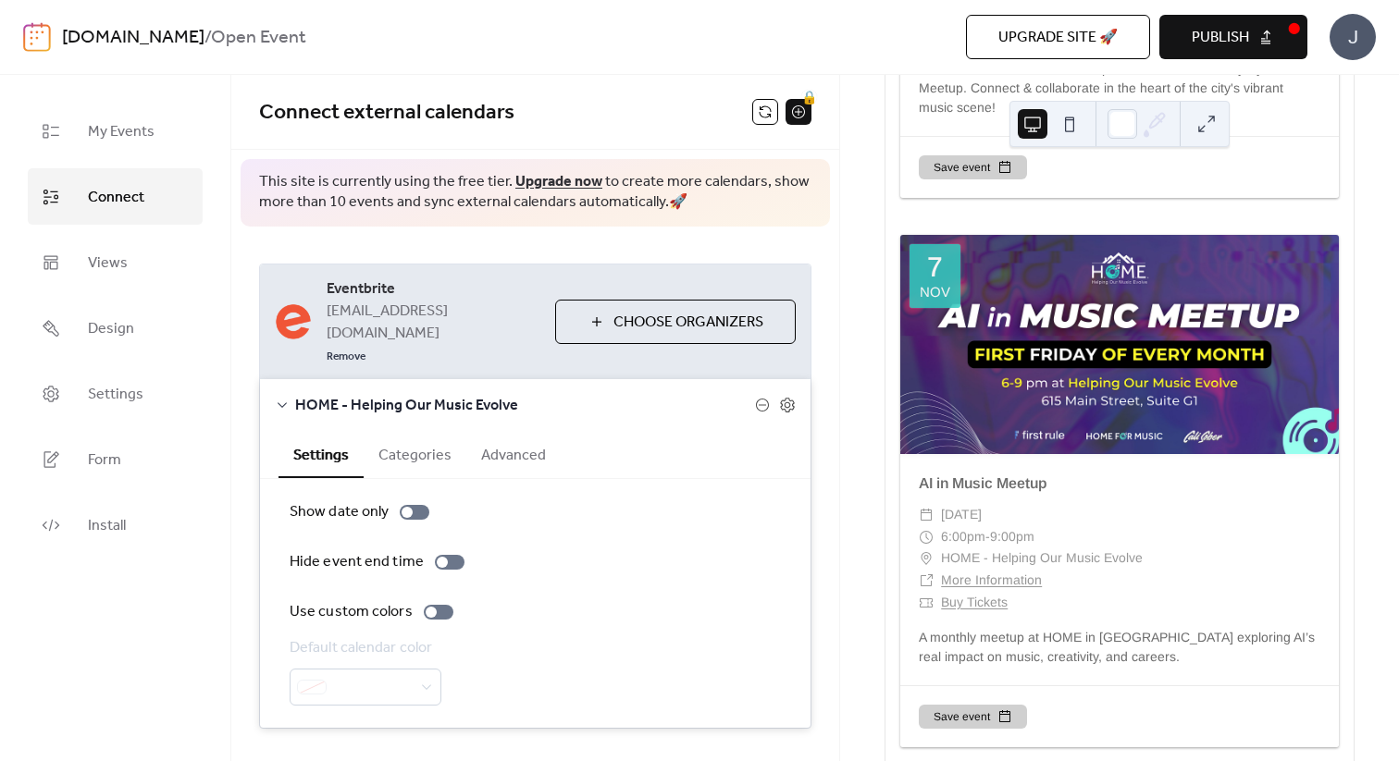
click at [1243, 33] on span "Publish" at bounding box center [1219, 38] width 57 height 22
click at [437, 432] on button "Categories" at bounding box center [415, 453] width 103 height 45
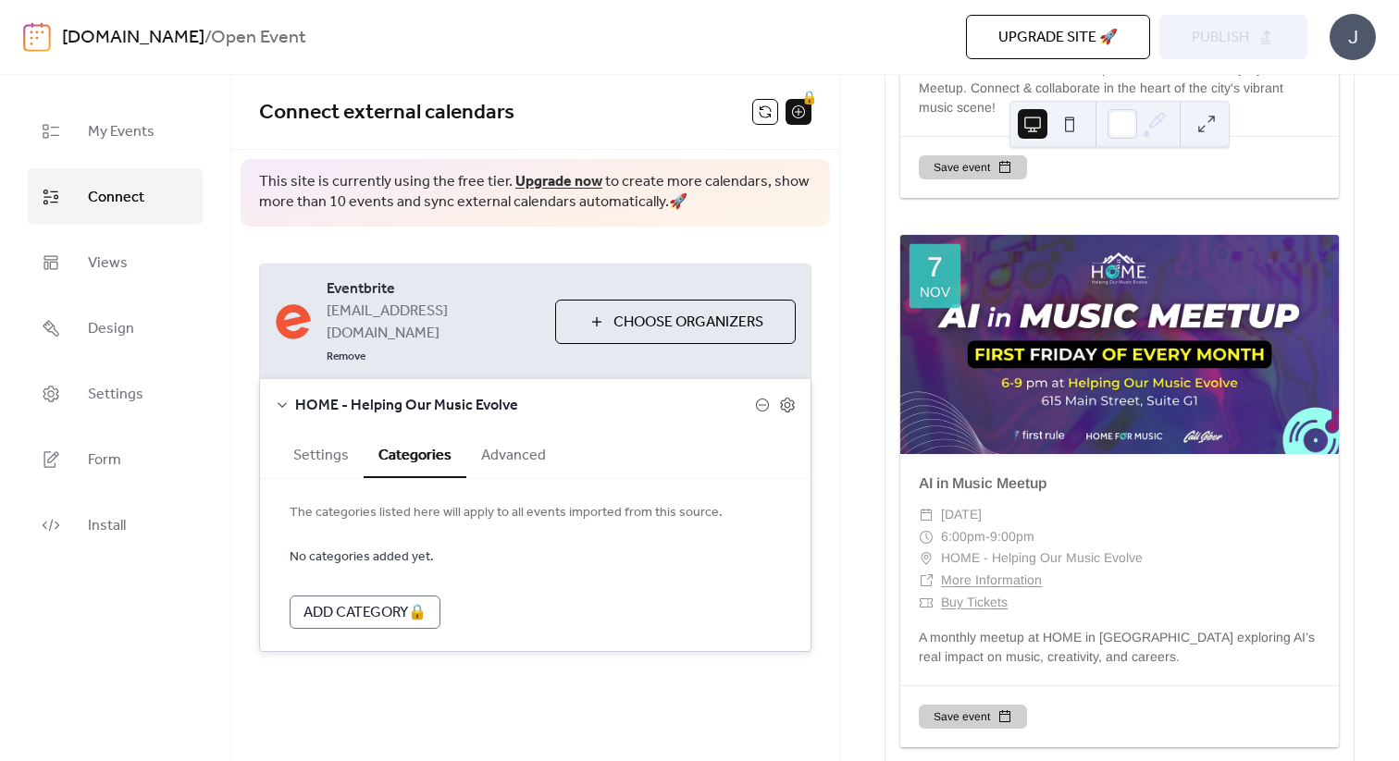
click at [487, 437] on button "Advanced" at bounding box center [513, 453] width 94 height 45
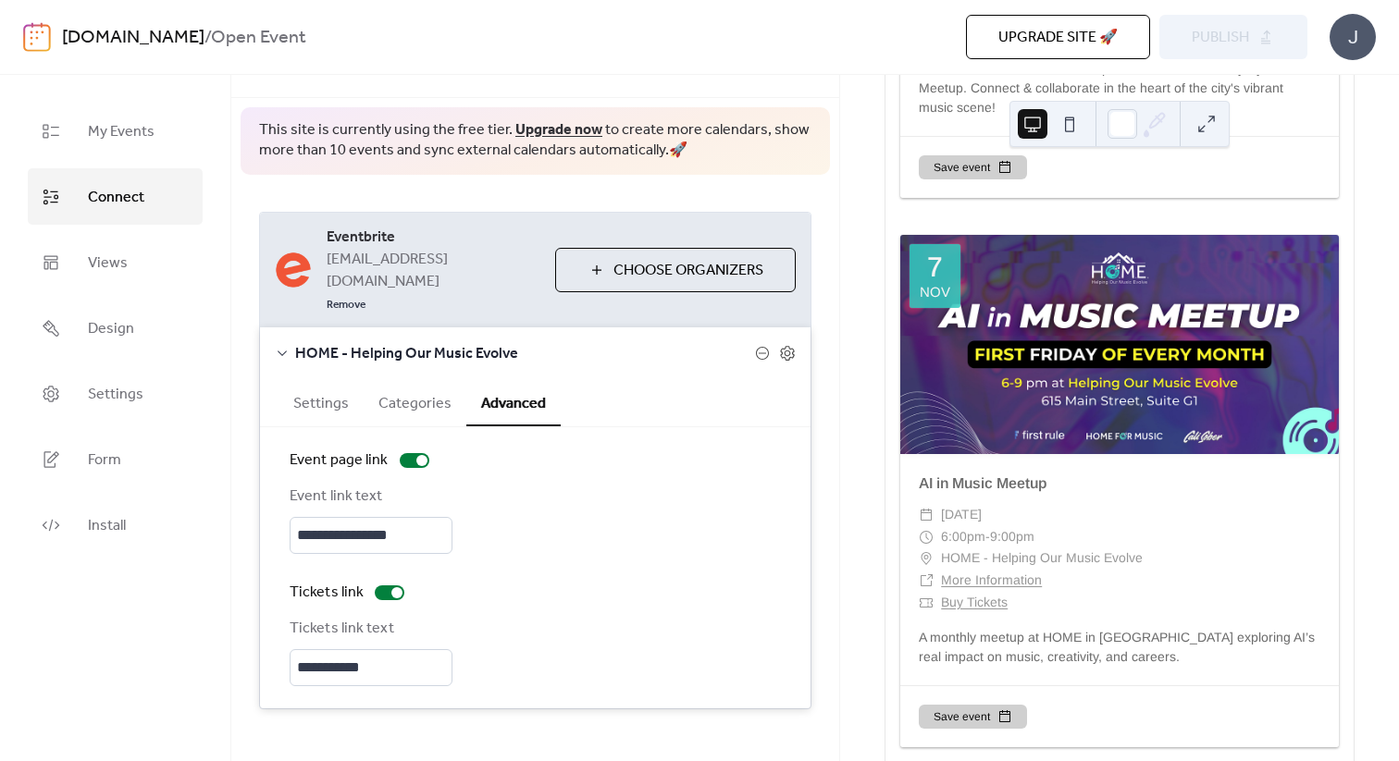
scroll to position [0, 0]
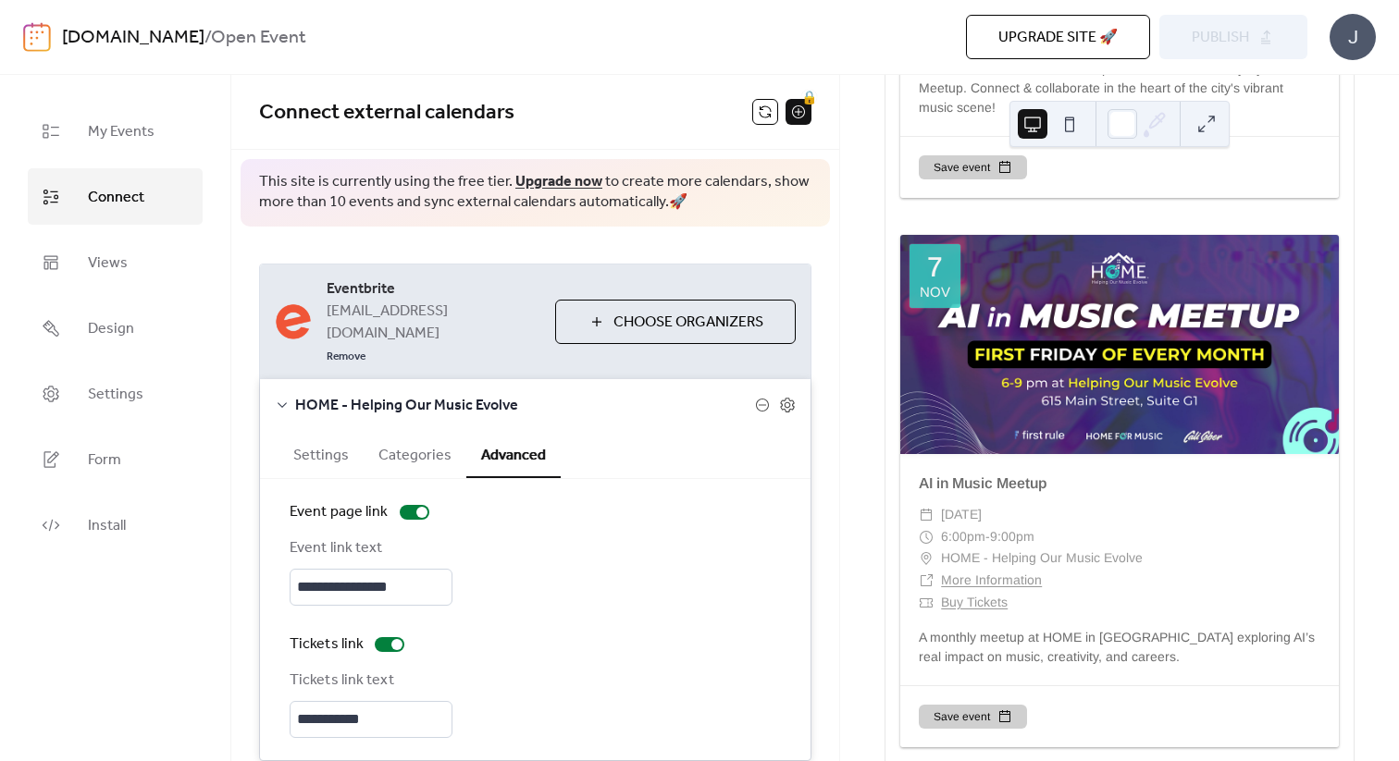
click at [332, 431] on button "Settings" at bounding box center [320, 453] width 85 height 45
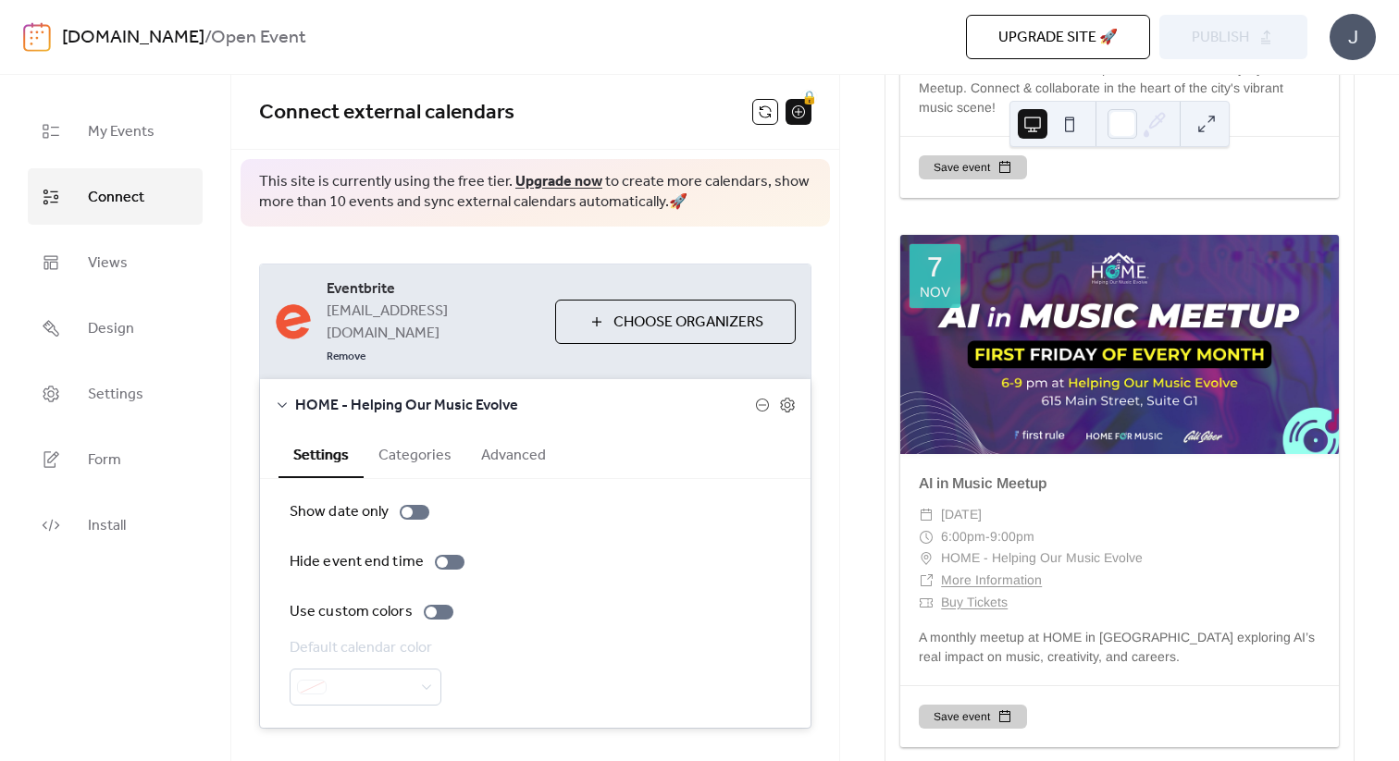
click at [653, 128] on span "Connect external calendars" at bounding box center [505, 112] width 493 height 37
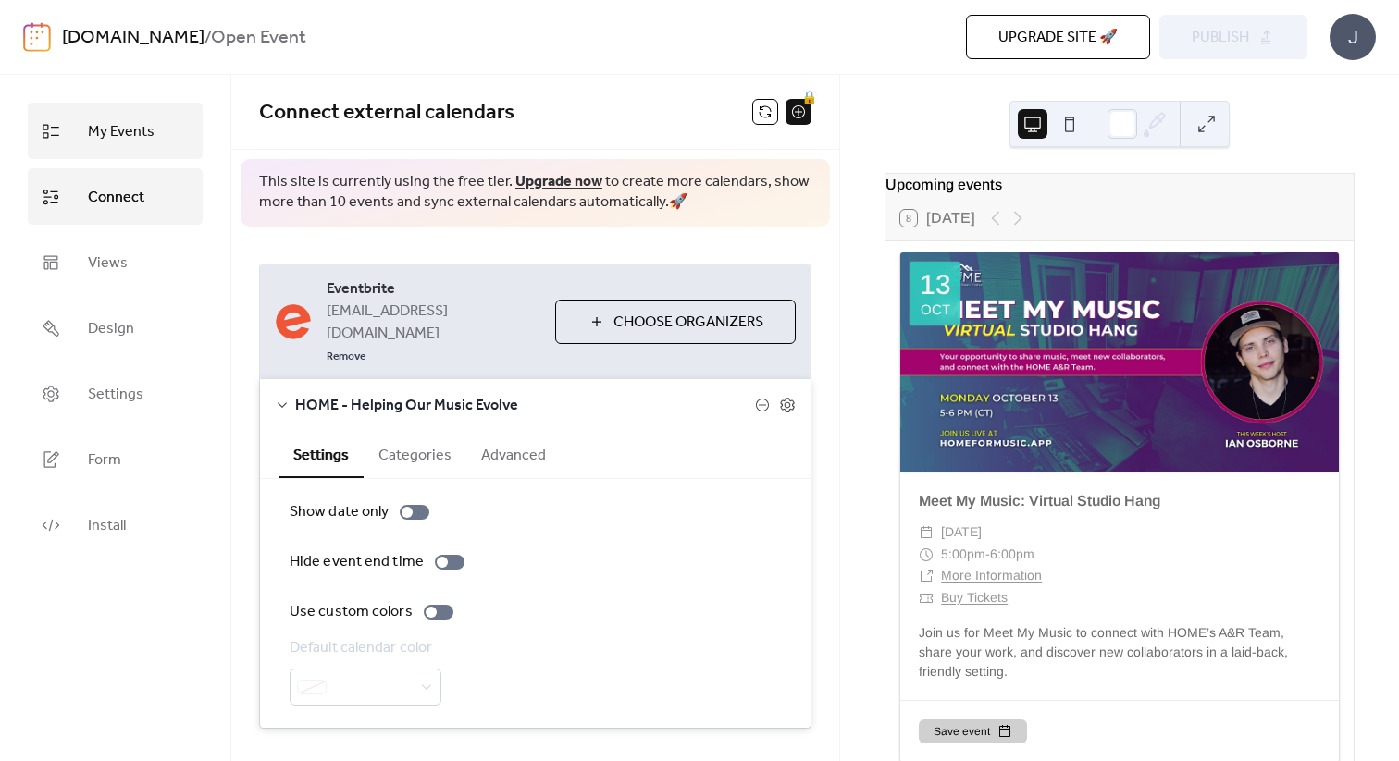
click at [113, 118] on span "My Events" at bounding box center [121, 131] width 67 height 29
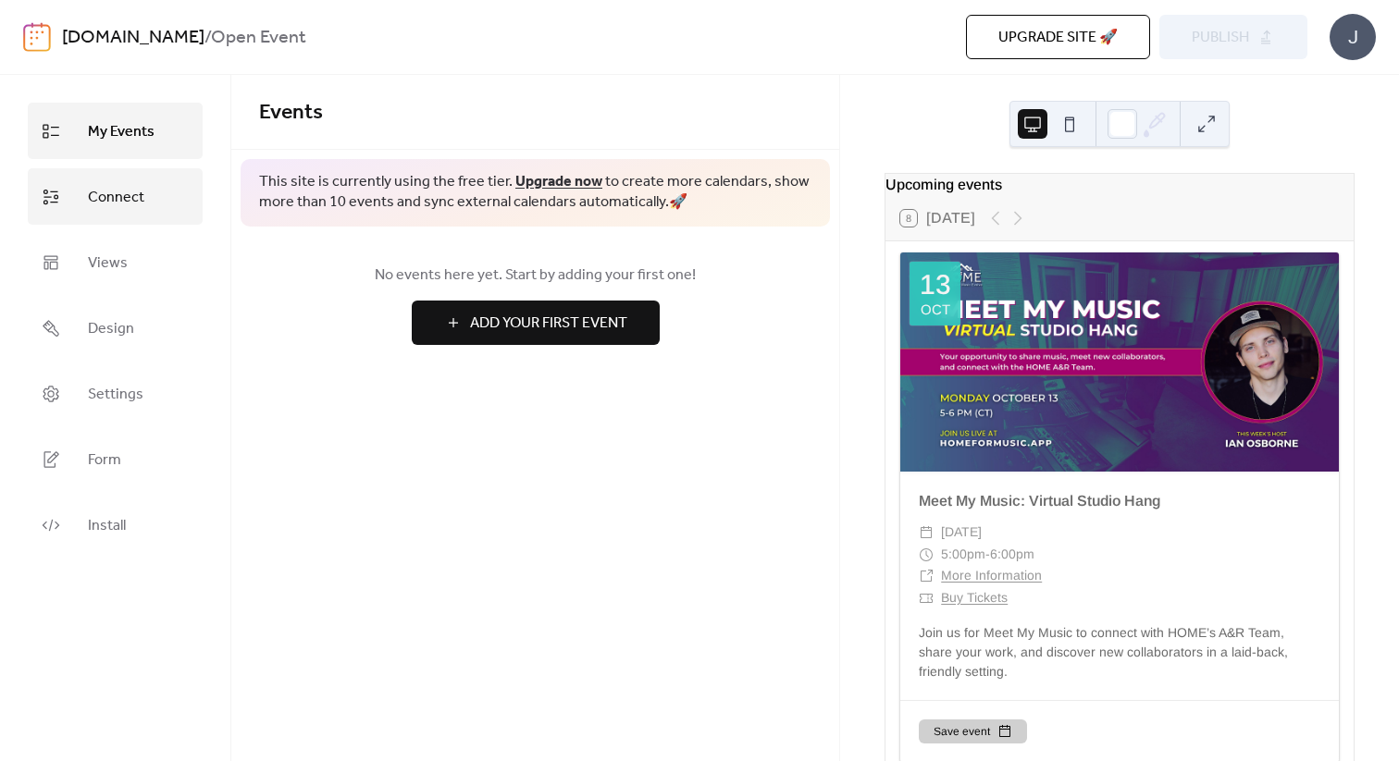
click at [112, 197] on span "Connect" at bounding box center [116, 197] width 56 height 29
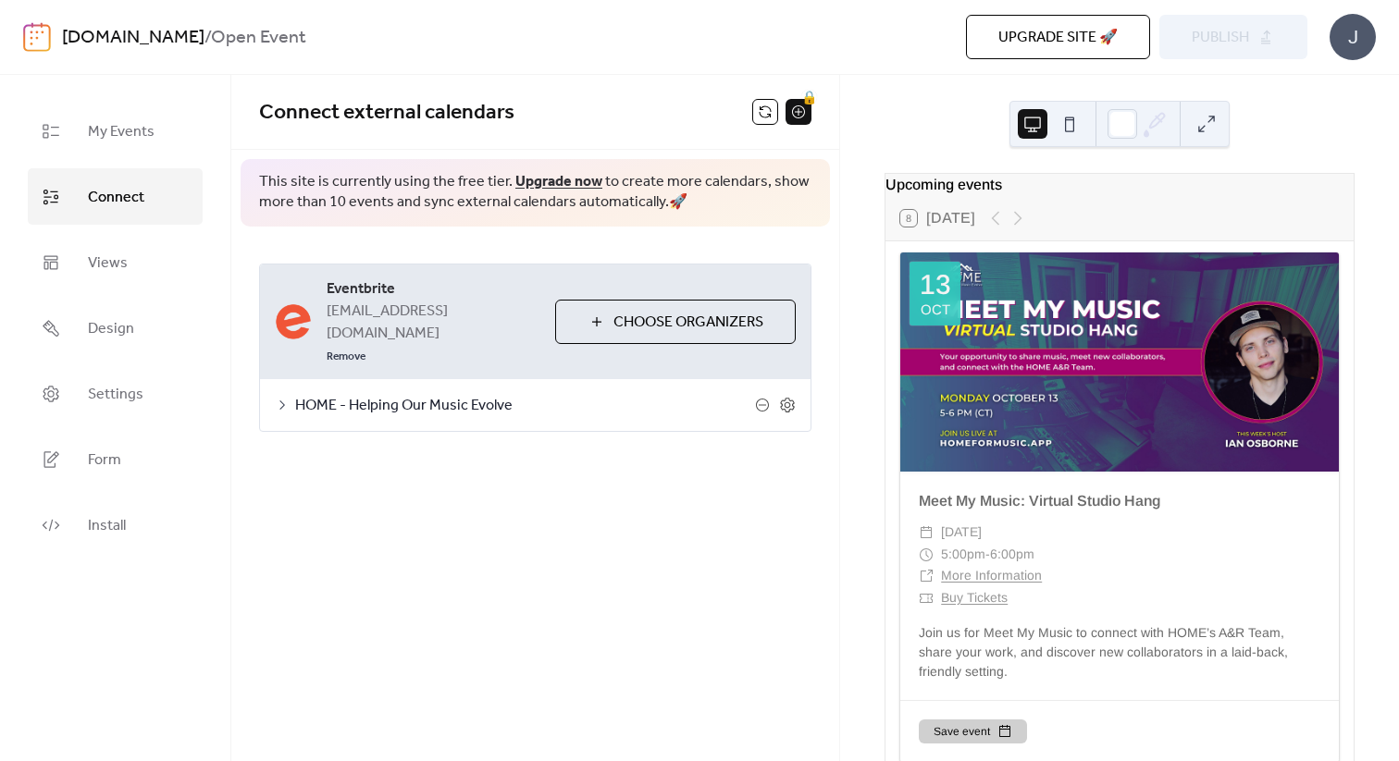
click at [709, 313] on span "Choose Organizers" at bounding box center [688, 323] width 150 height 22
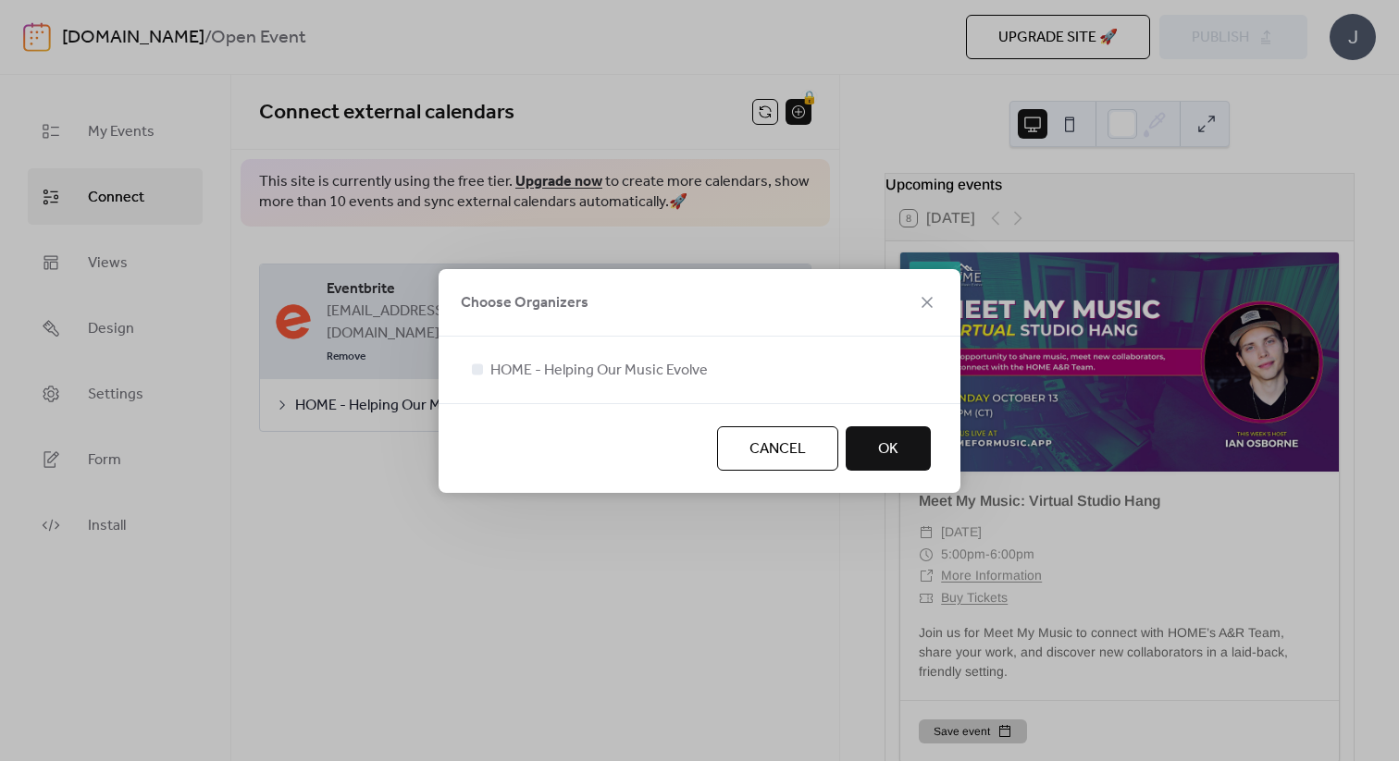
click at [895, 438] on span "OK" at bounding box center [888, 449] width 20 height 22
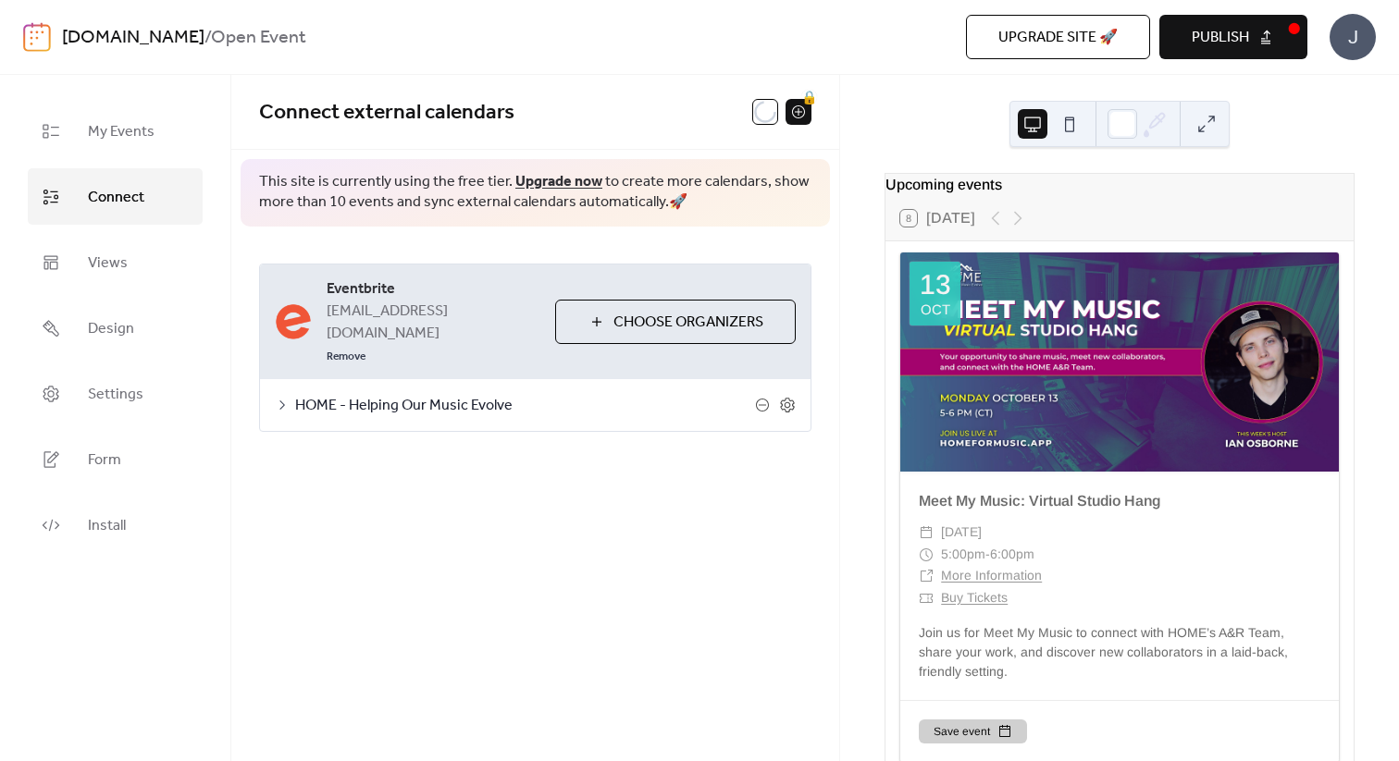
click at [386, 395] on span "HOME - Helping Our Music Evolve" at bounding box center [525, 406] width 460 height 22
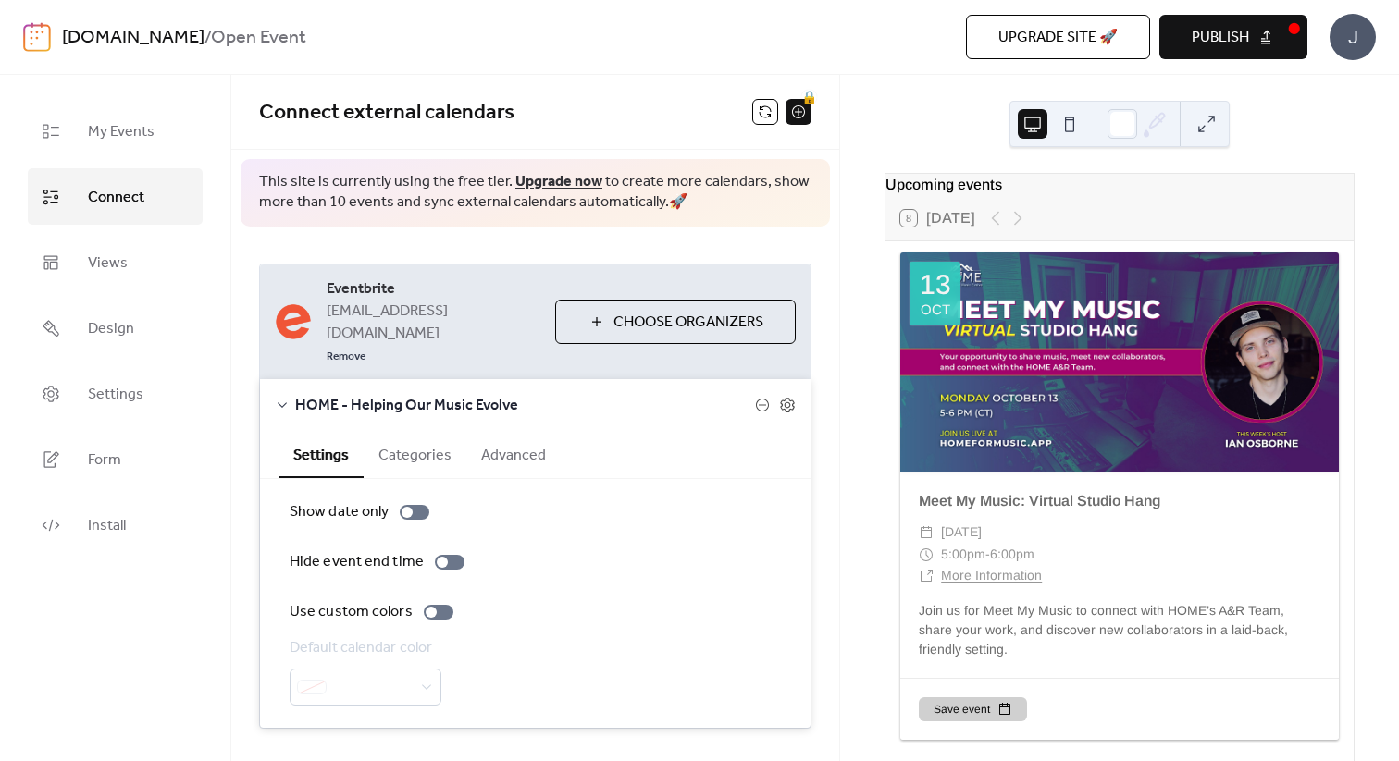
click at [401, 431] on button "Categories" at bounding box center [415, 453] width 103 height 45
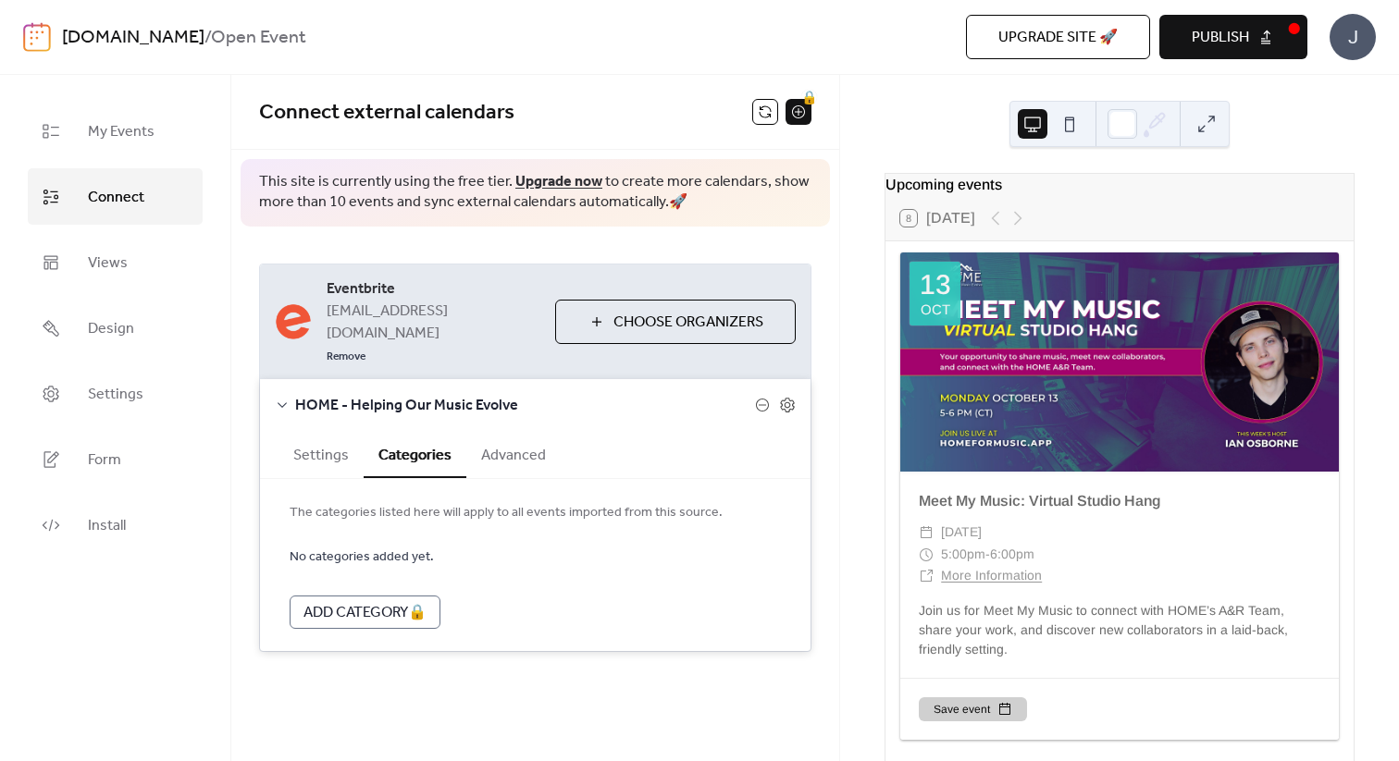
click at [514, 431] on button "Advanced" at bounding box center [513, 453] width 94 height 45
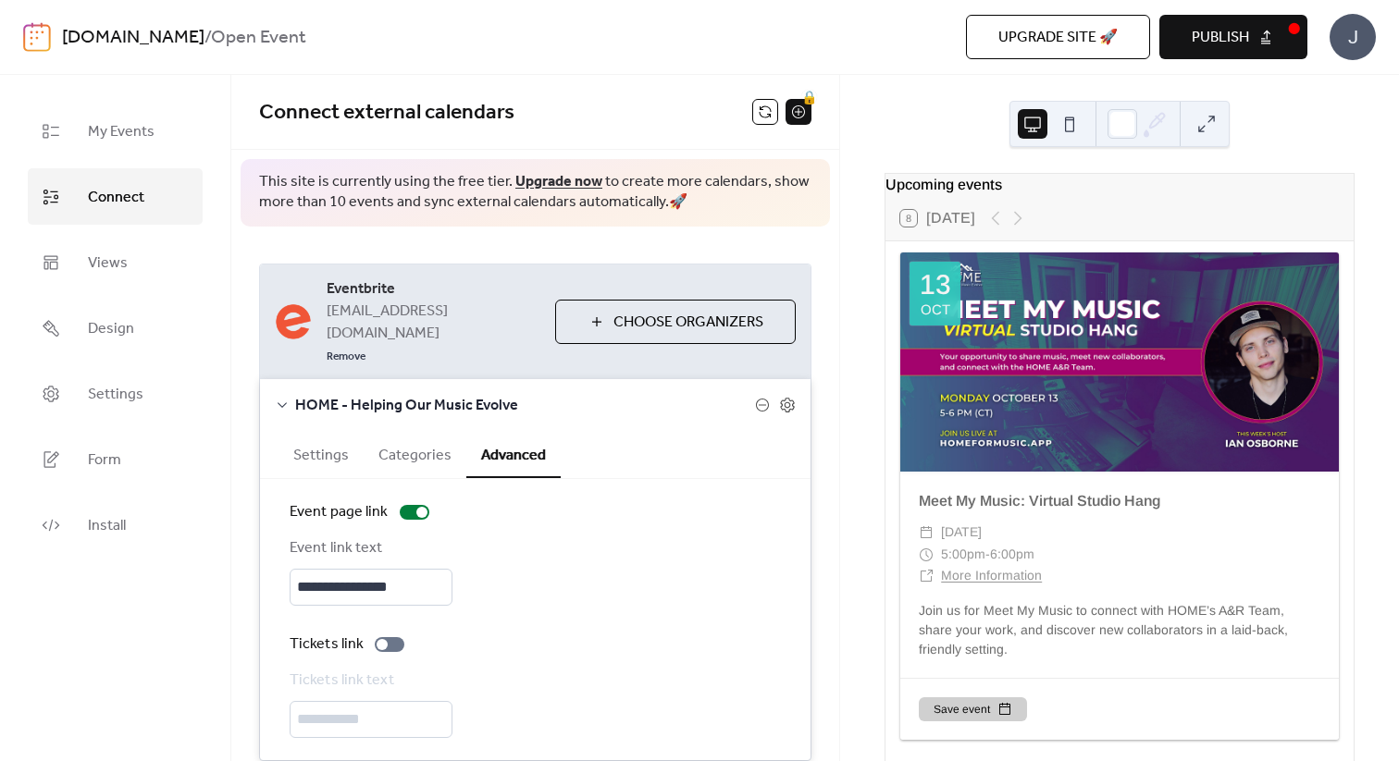
click at [318, 438] on button "Settings" at bounding box center [320, 453] width 85 height 45
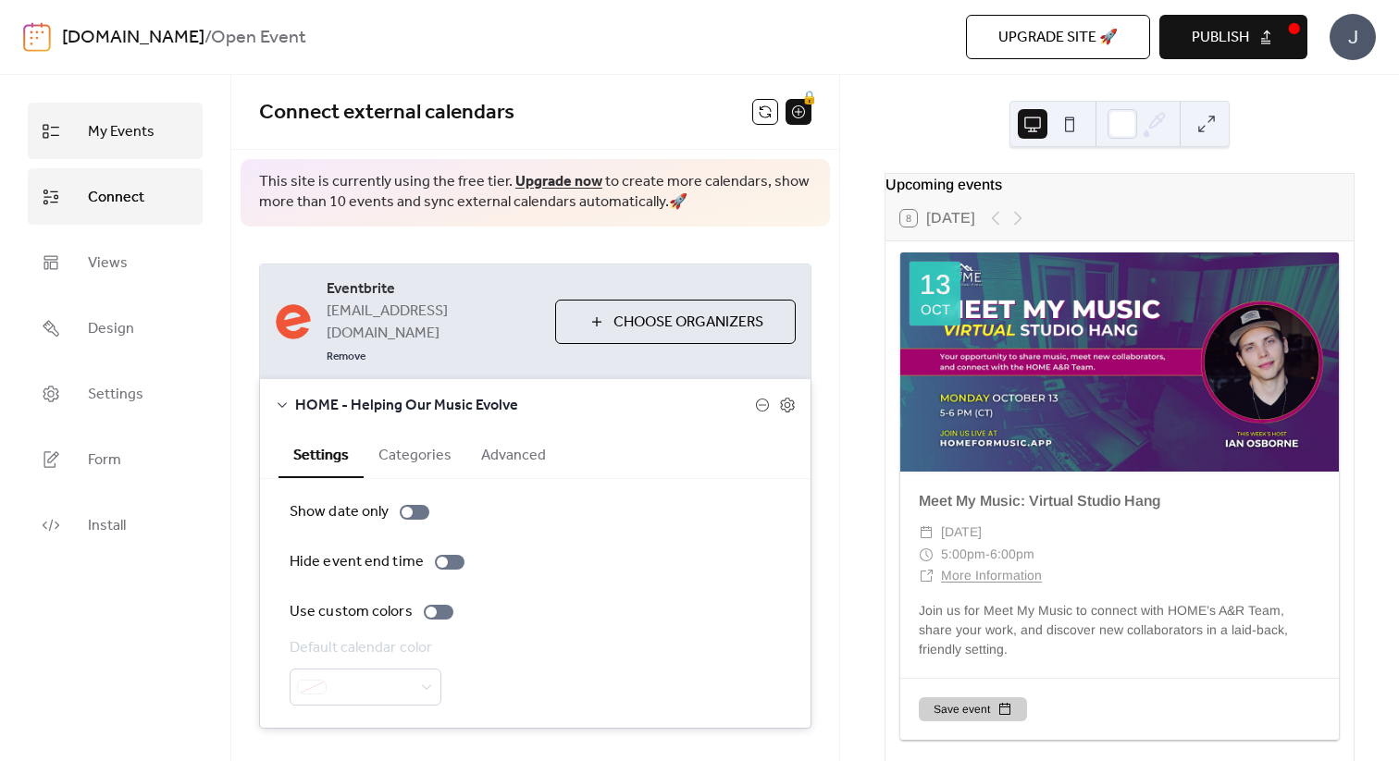
click at [117, 143] on span "My Events" at bounding box center [121, 131] width 67 height 29
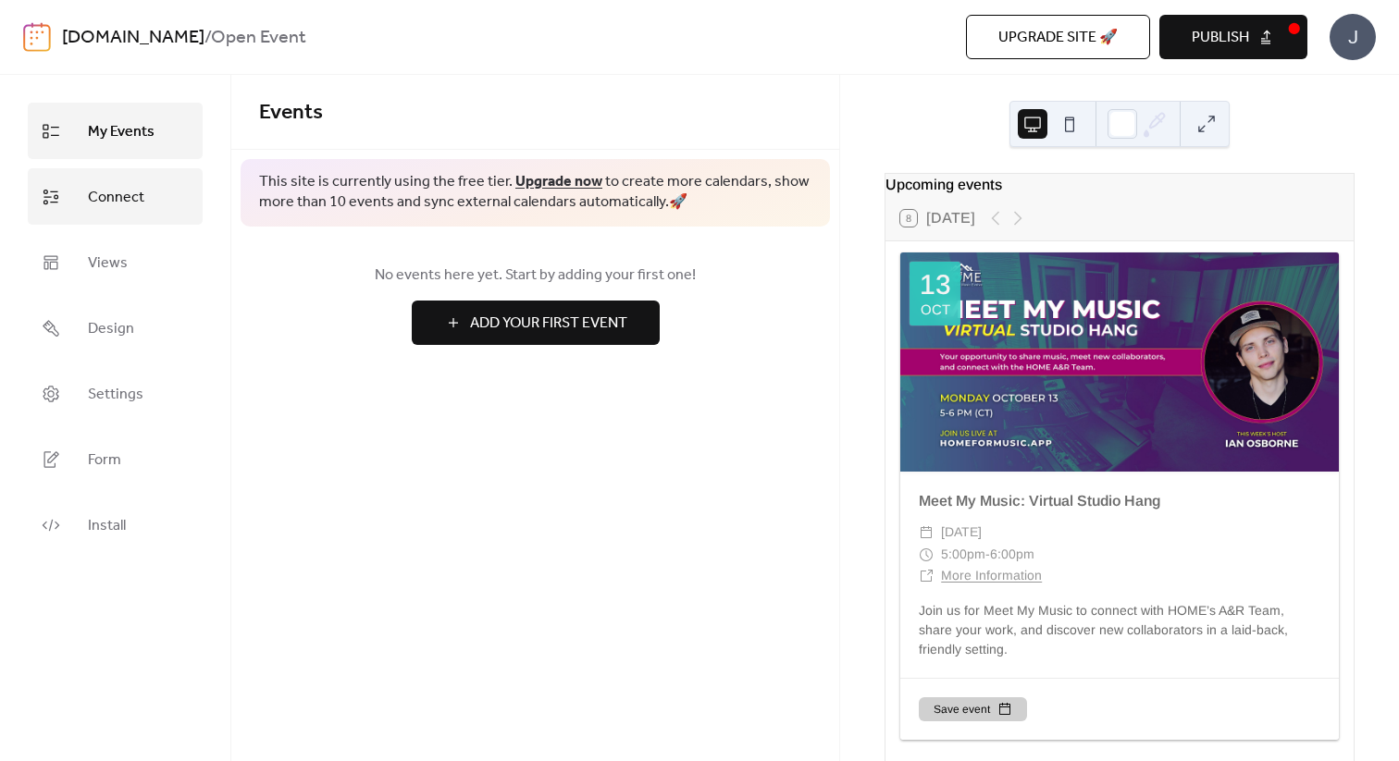
click at [132, 212] on link "Connect" at bounding box center [115, 196] width 175 height 56
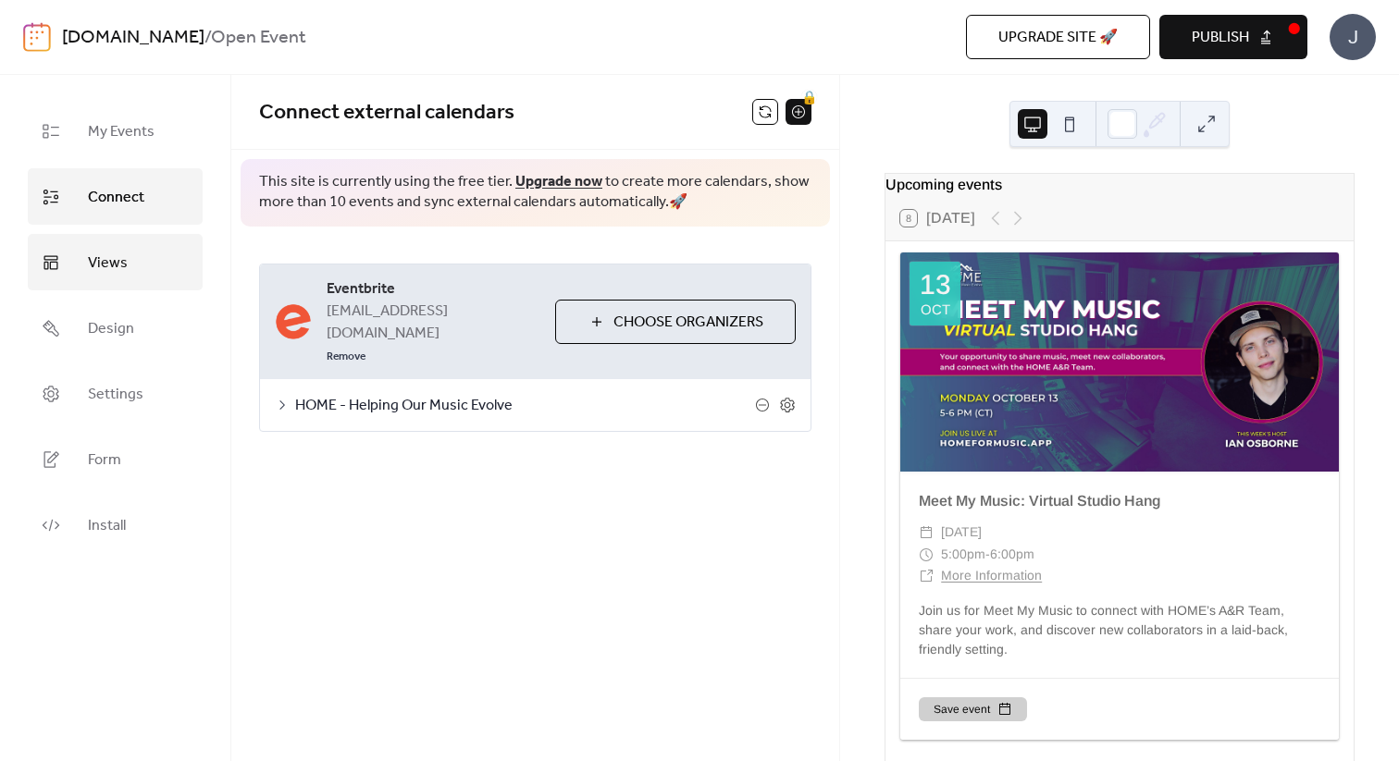
click at [128, 287] on link "Views" at bounding box center [115, 262] width 175 height 56
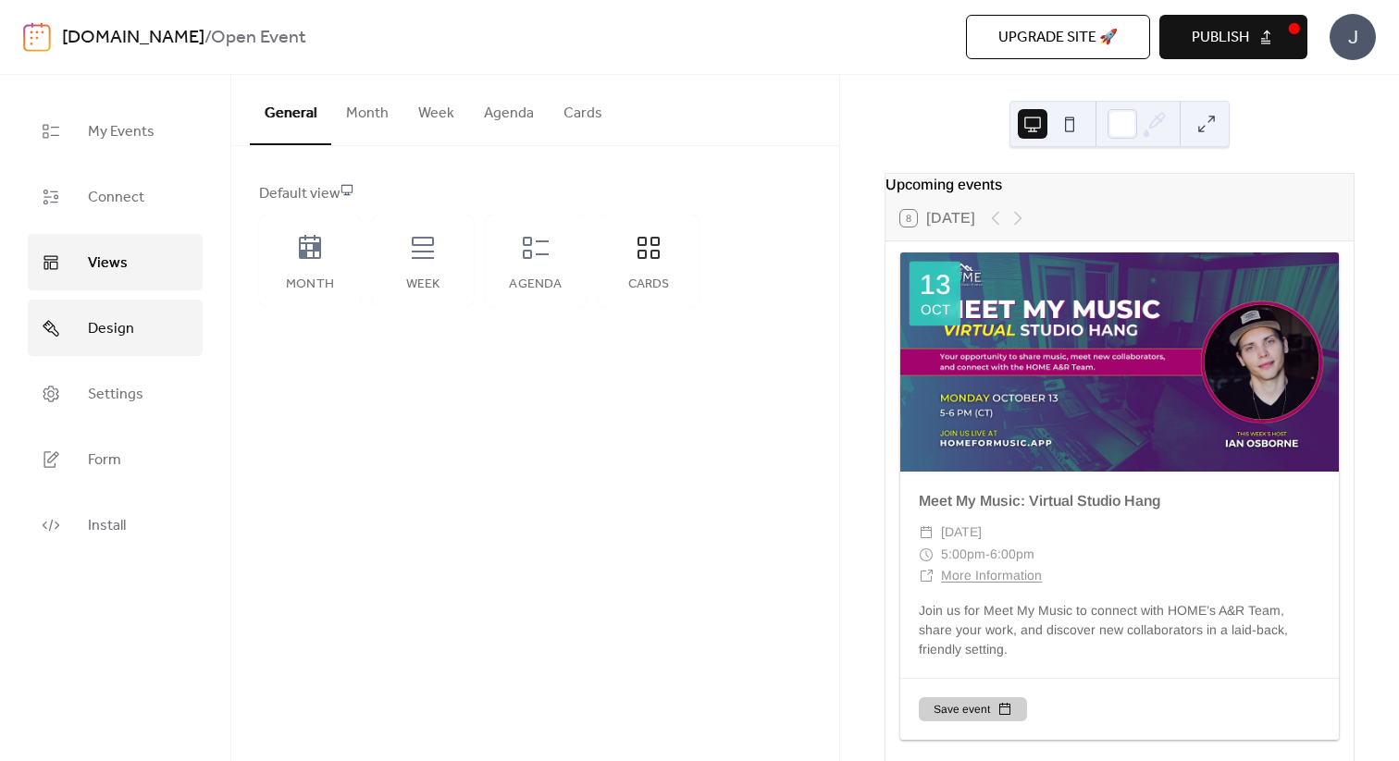
click at [122, 323] on span "Design" at bounding box center [111, 329] width 46 height 29
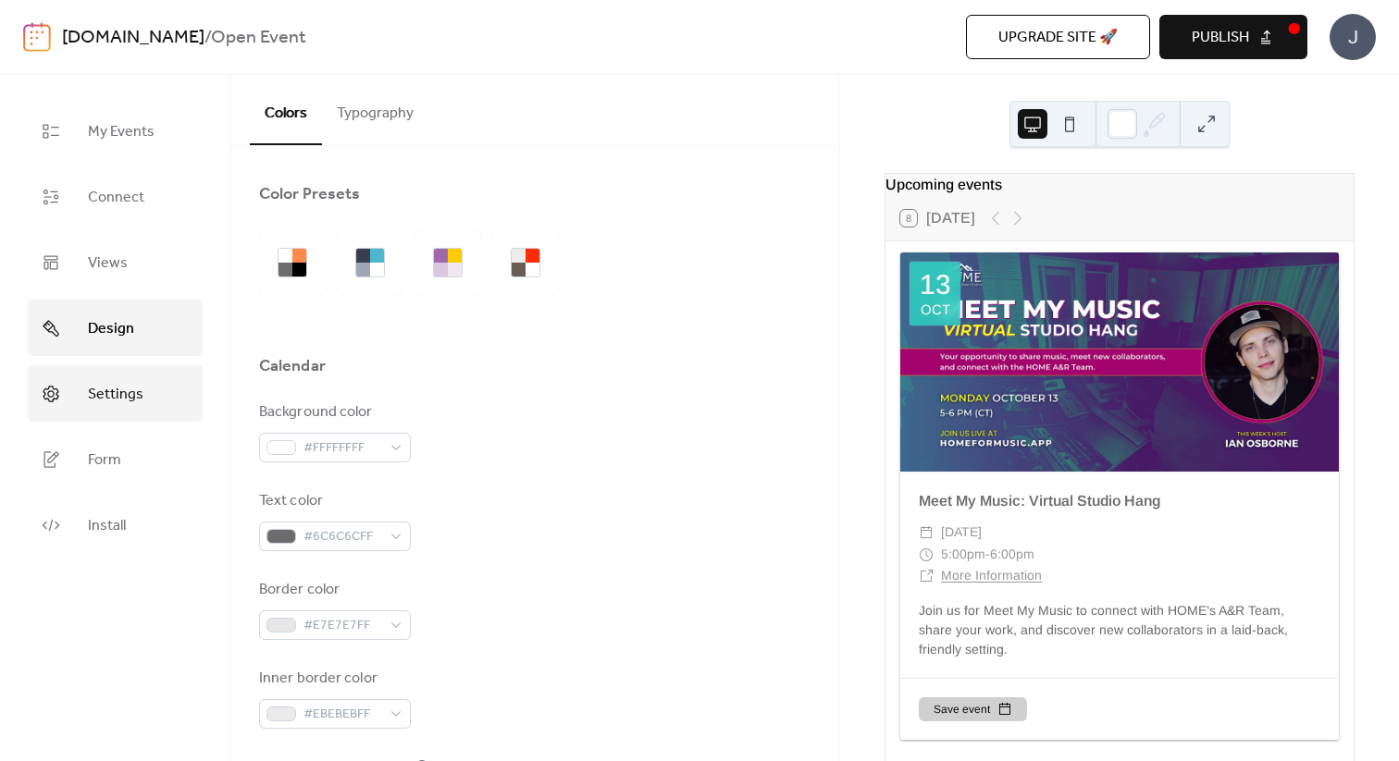
click at [129, 412] on link "Settings" at bounding box center [115, 393] width 175 height 56
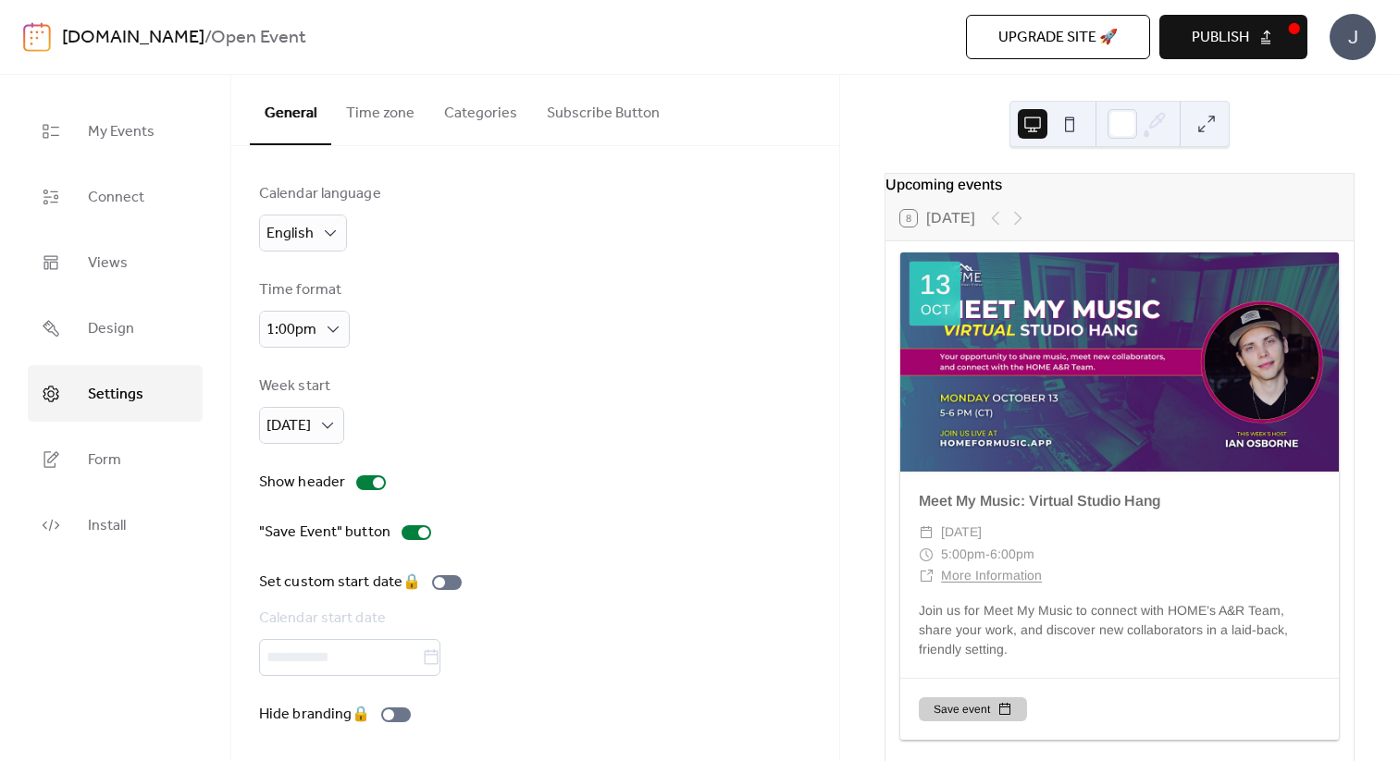
scroll to position [2, 0]
click at [379, 112] on button "Time zone" at bounding box center [380, 109] width 98 height 68
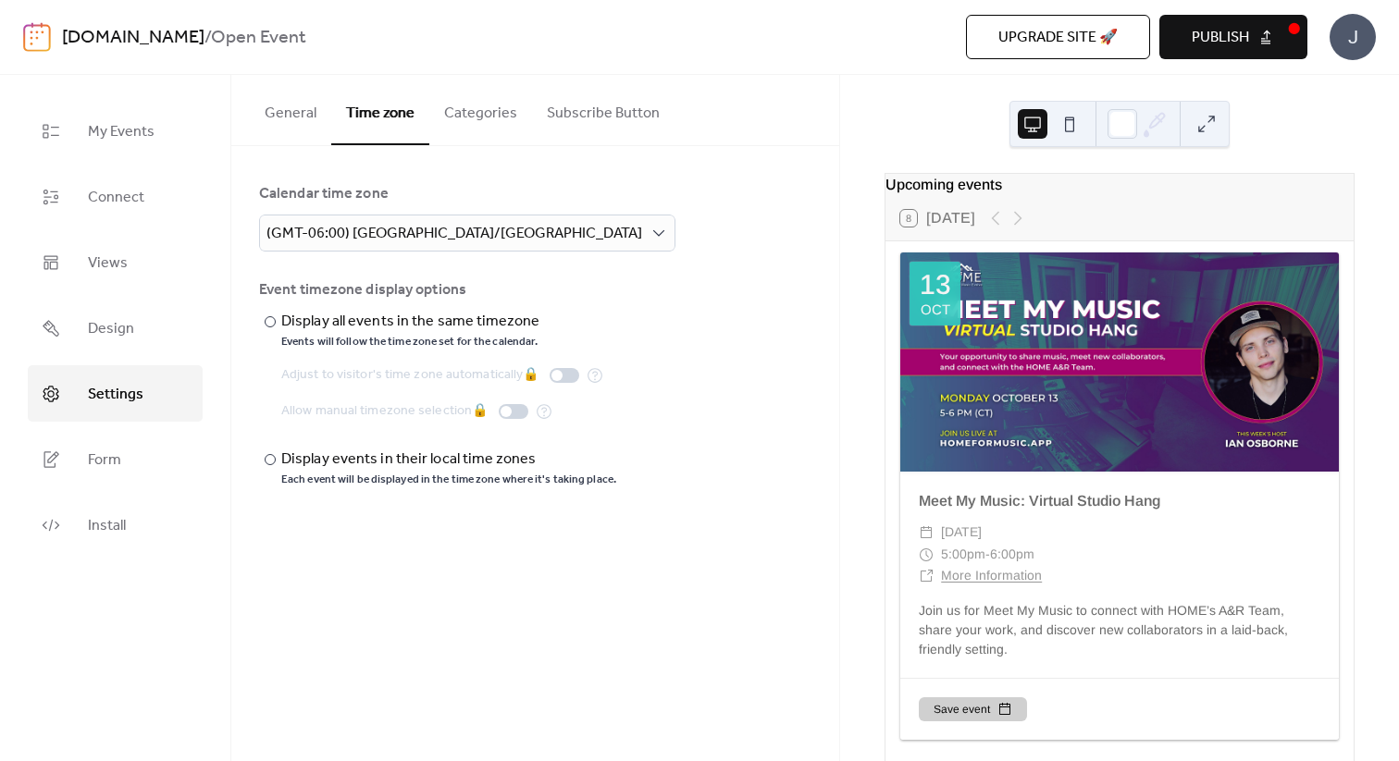
click at [476, 122] on button "Categories" at bounding box center [480, 109] width 103 height 68
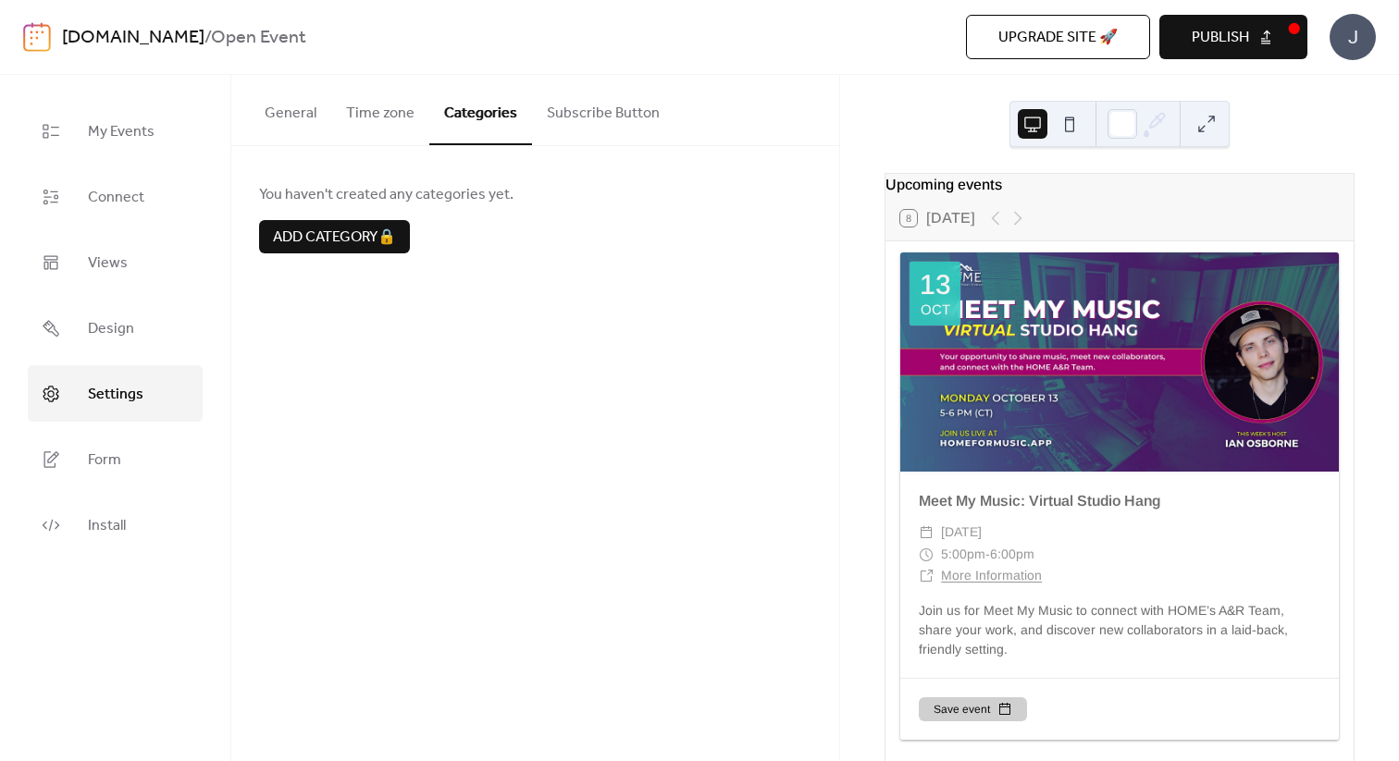
click at [566, 118] on button "Subscribe Button" at bounding box center [603, 109] width 142 height 68
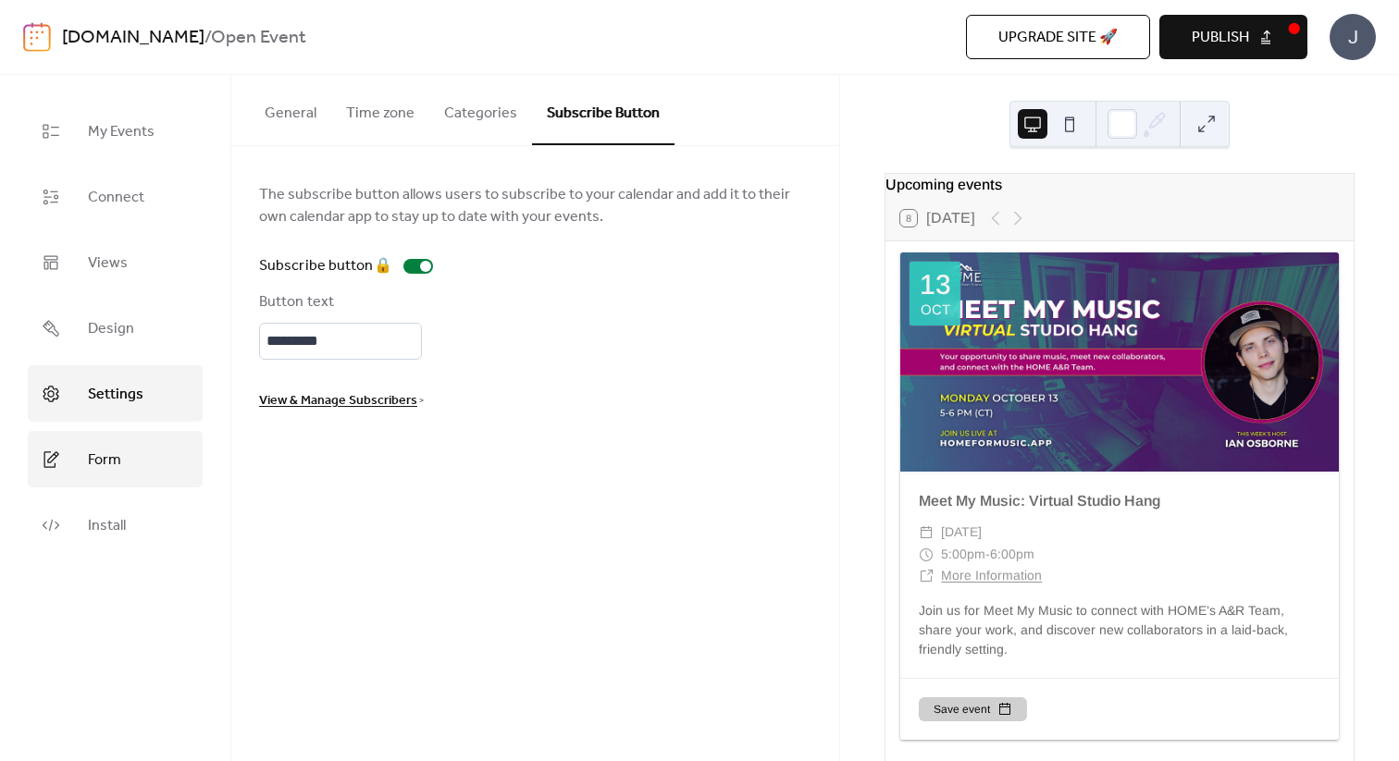
click at [92, 464] on span "Form" at bounding box center [104, 460] width 33 height 29
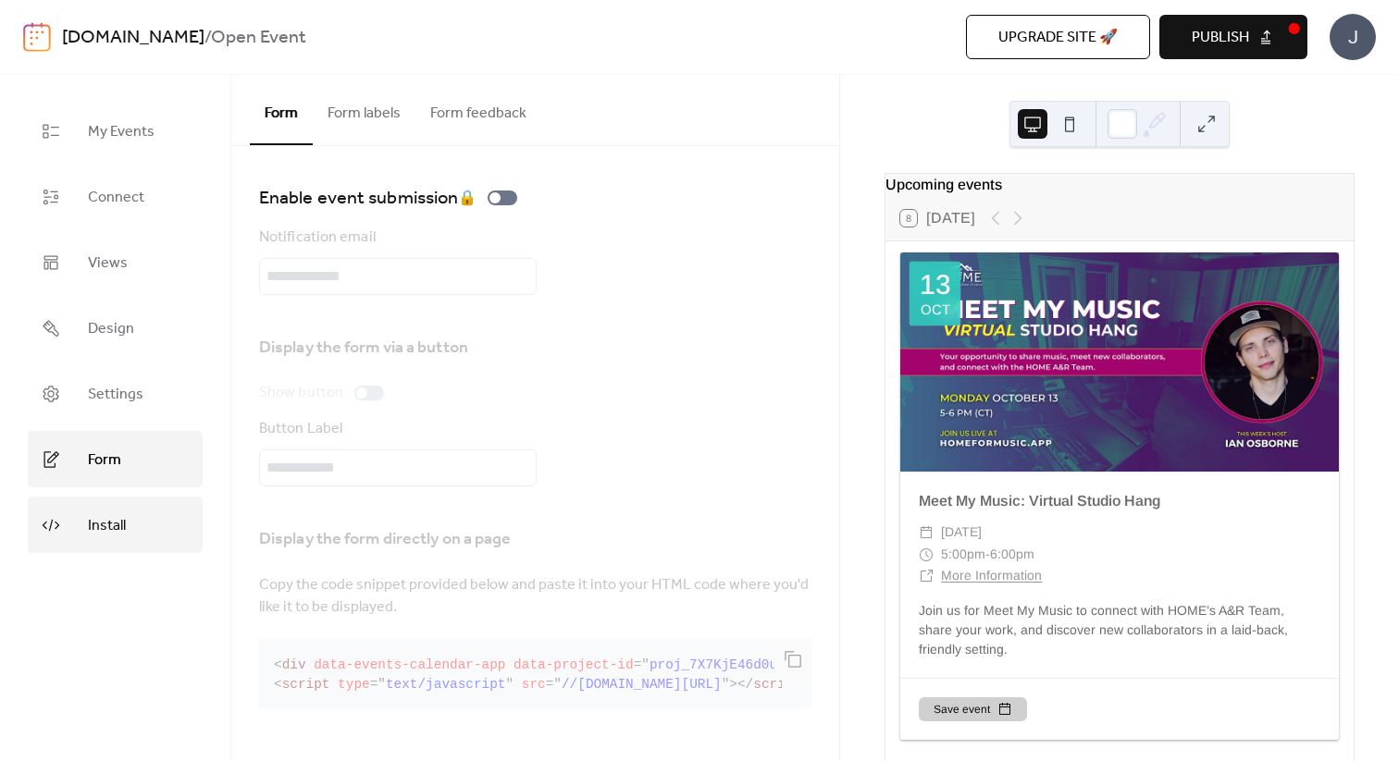
click at [94, 517] on span "Install" at bounding box center [107, 526] width 38 height 29
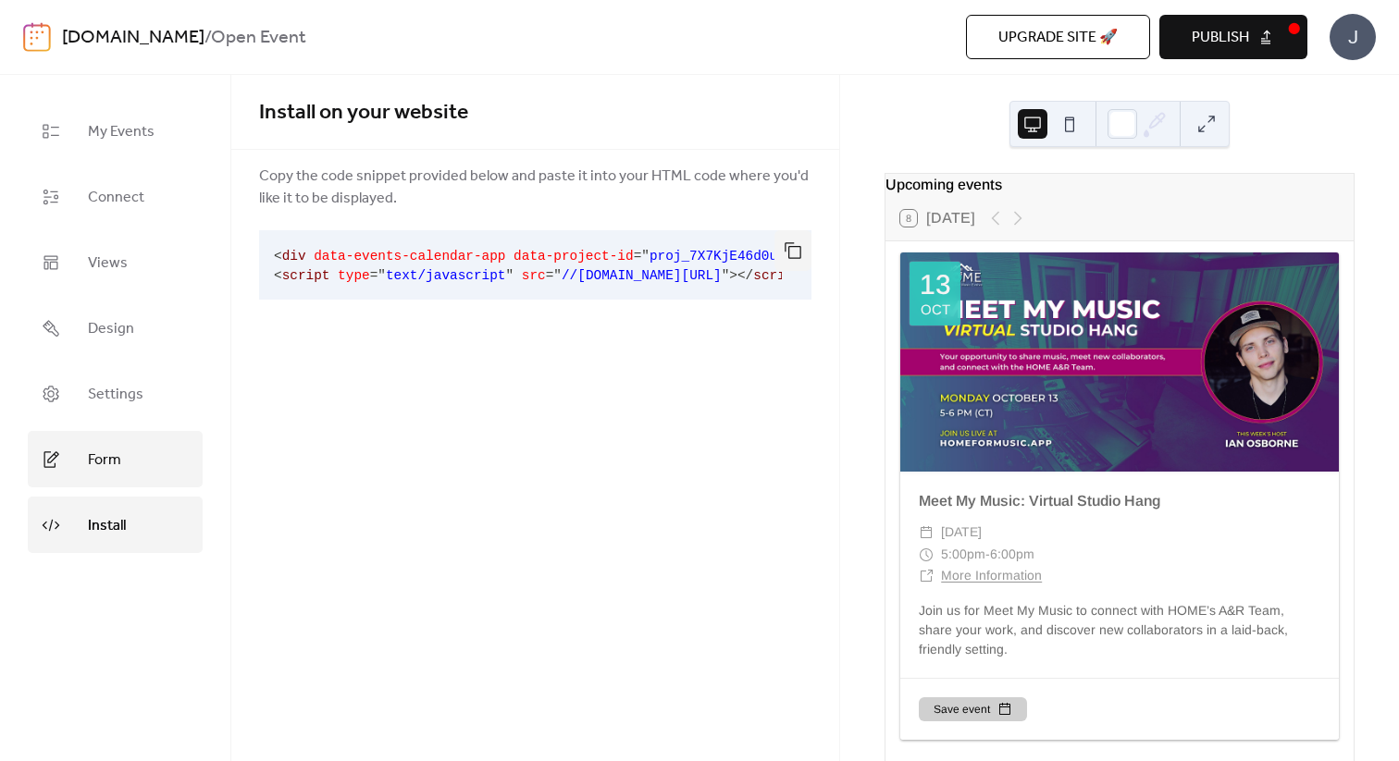
click at [97, 459] on span "Form" at bounding box center [104, 460] width 33 height 29
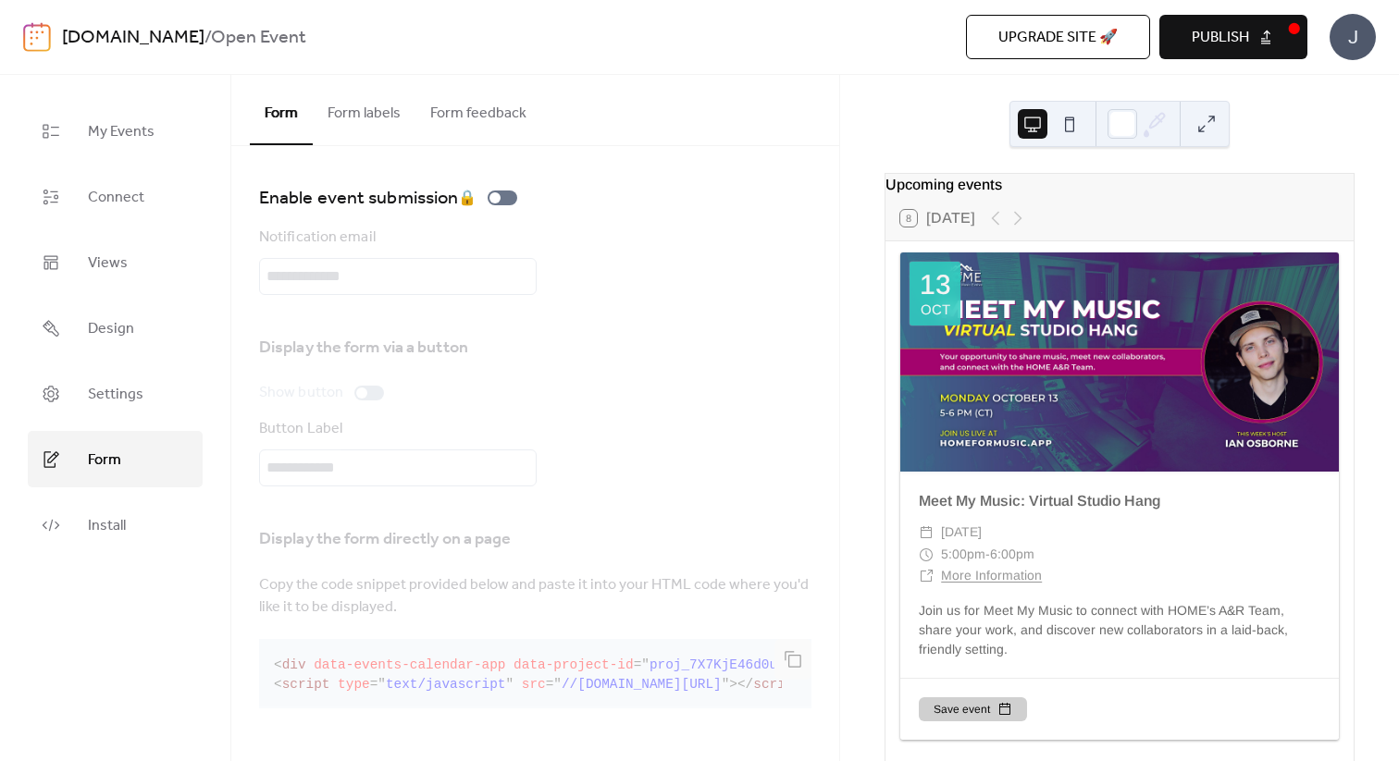
click at [364, 116] on button "Form labels" at bounding box center [364, 109] width 103 height 68
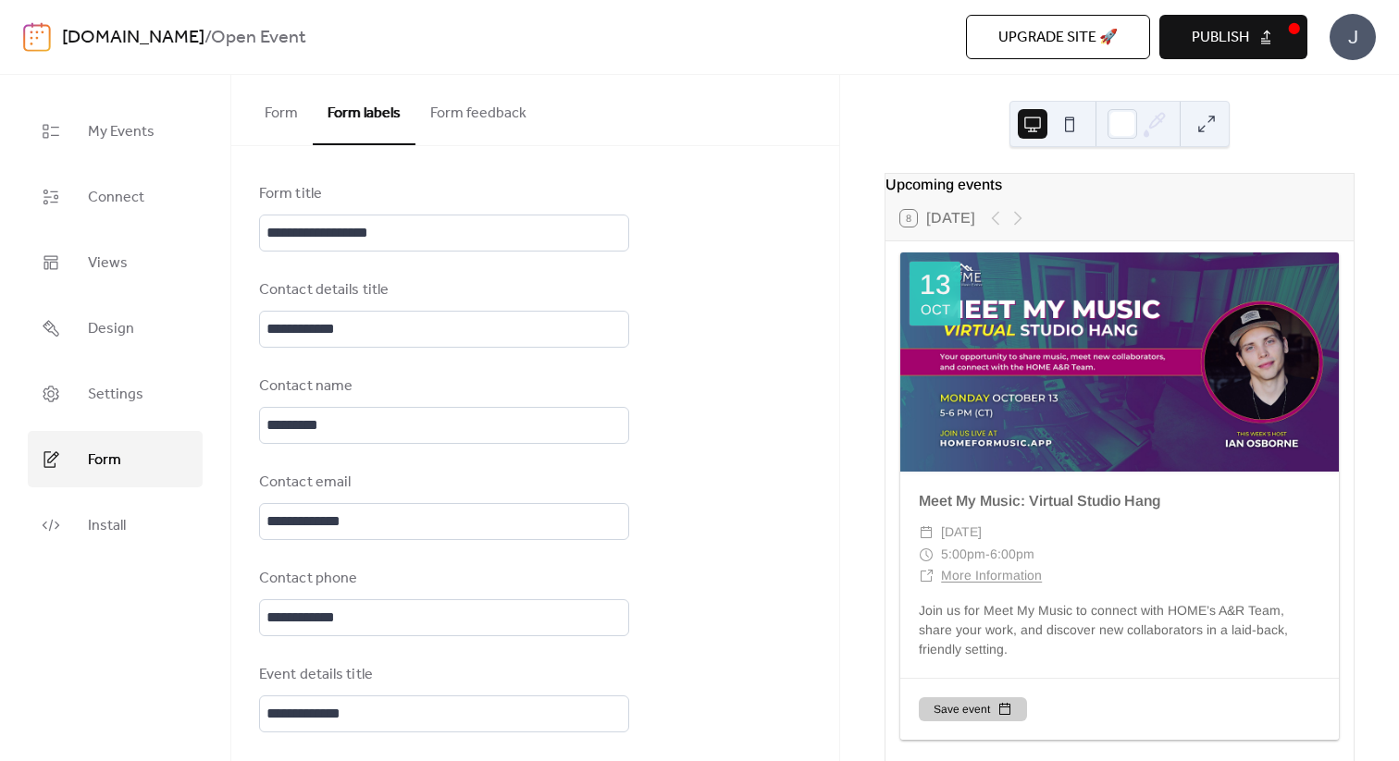
click at [446, 109] on button "Form feedback" at bounding box center [478, 109] width 126 height 68
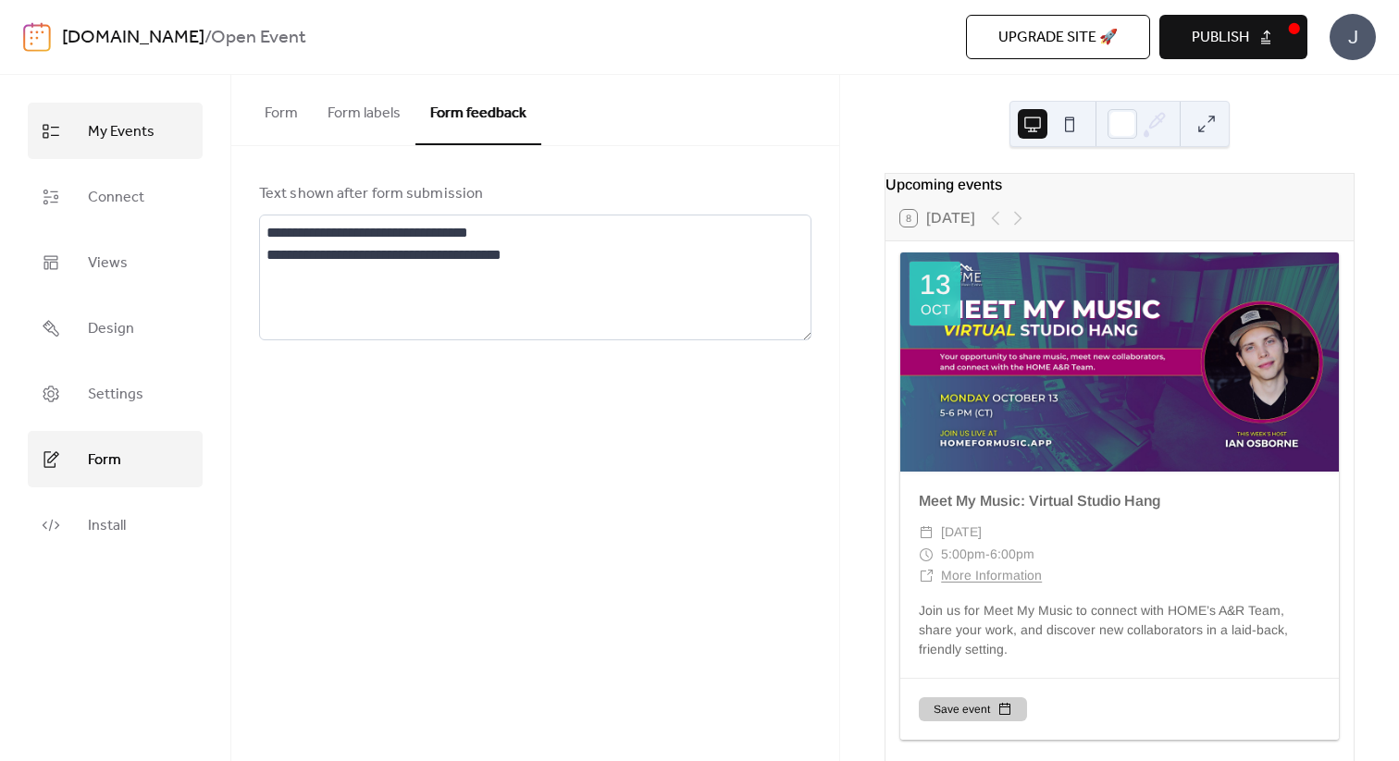
click at [125, 132] on span "My Events" at bounding box center [121, 131] width 67 height 29
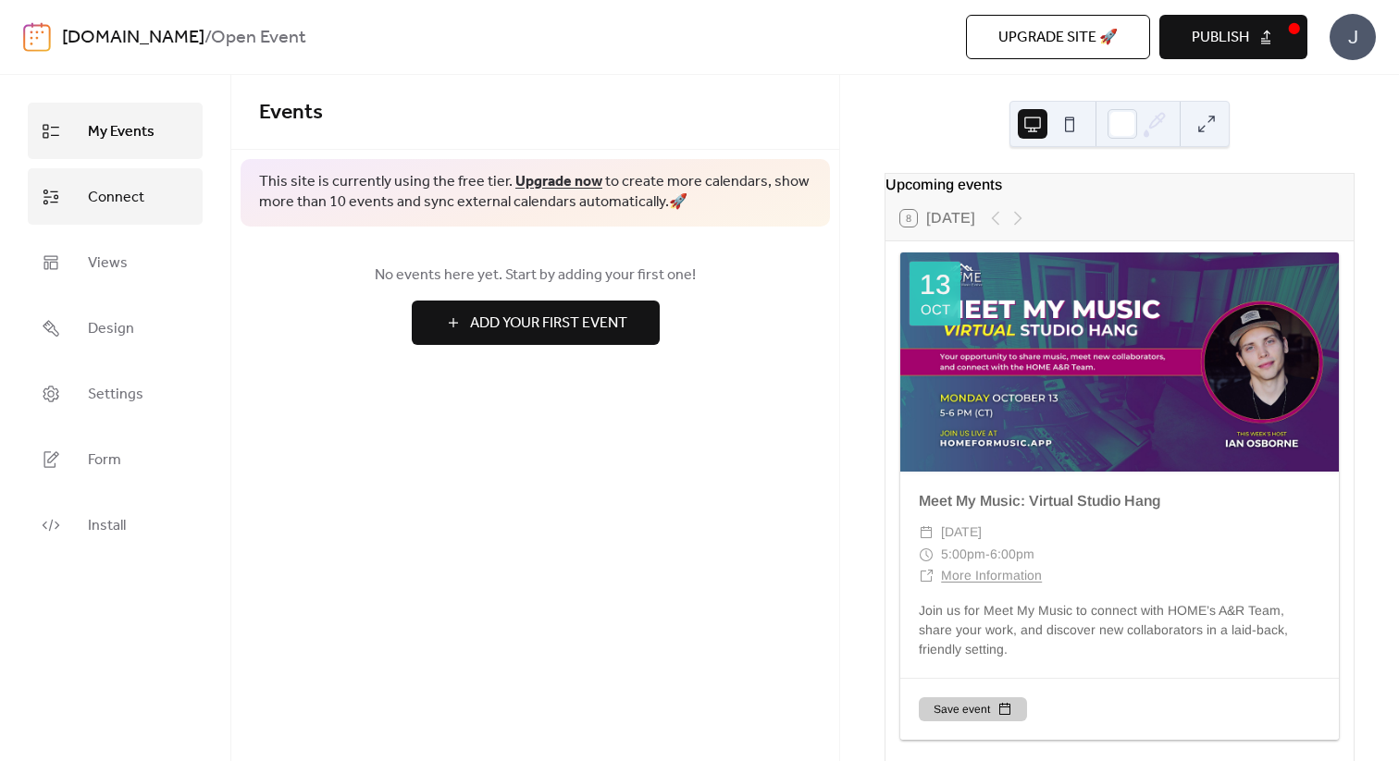
click at [117, 192] on span "Connect" at bounding box center [116, 197] width 56 height 29
